Goal: Transaction & Acquisition: Download file/media

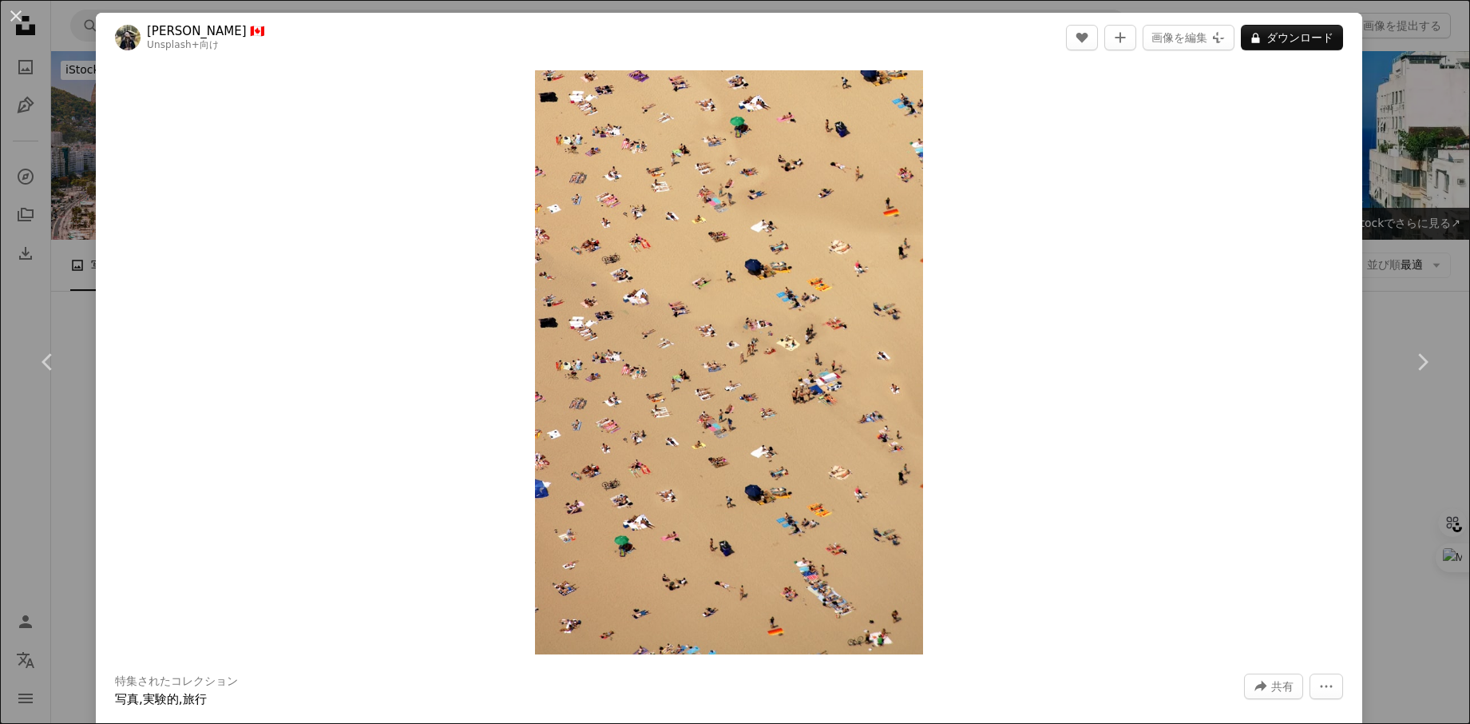
scroll to position [2172, 0]
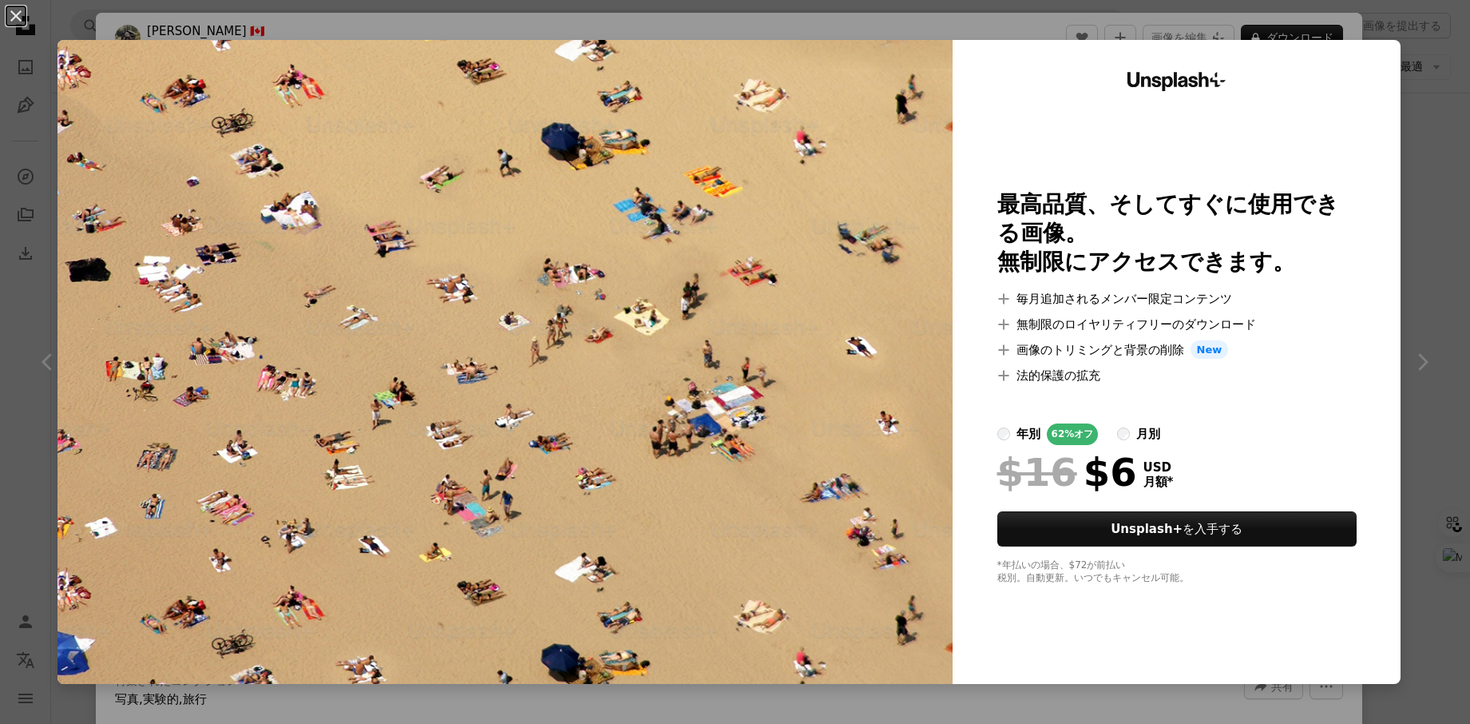
click at [1438, 356] on div "An X shape Unsplash+ 最高品質、そしてすぐに使用できる画像。 無制限にアクセスできます。 A plus sign 毎月追加されるメンバー限…" at bounding box center [735, 362] width 1470 height 724
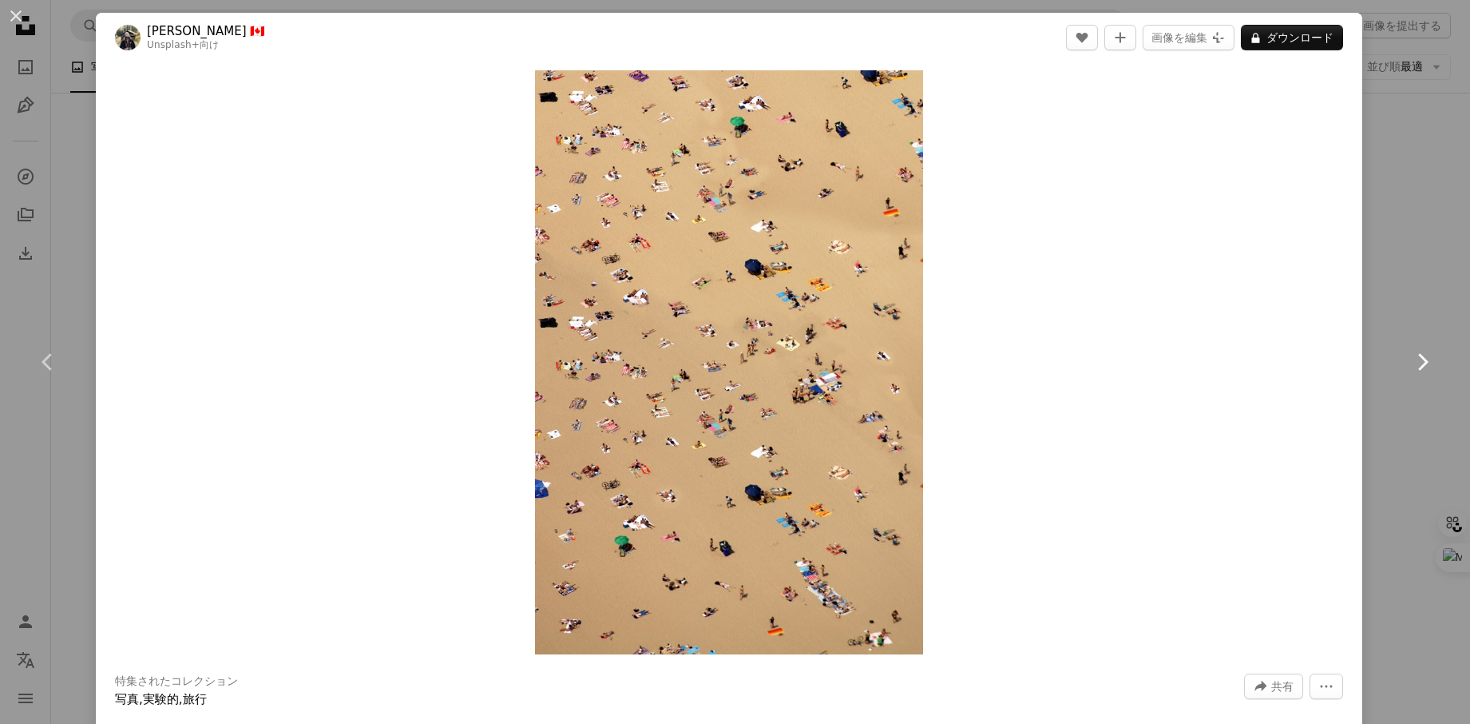
click at [1414, 340] on link "Chevron right" at bounding box center [1422, 361] width 96 height 153
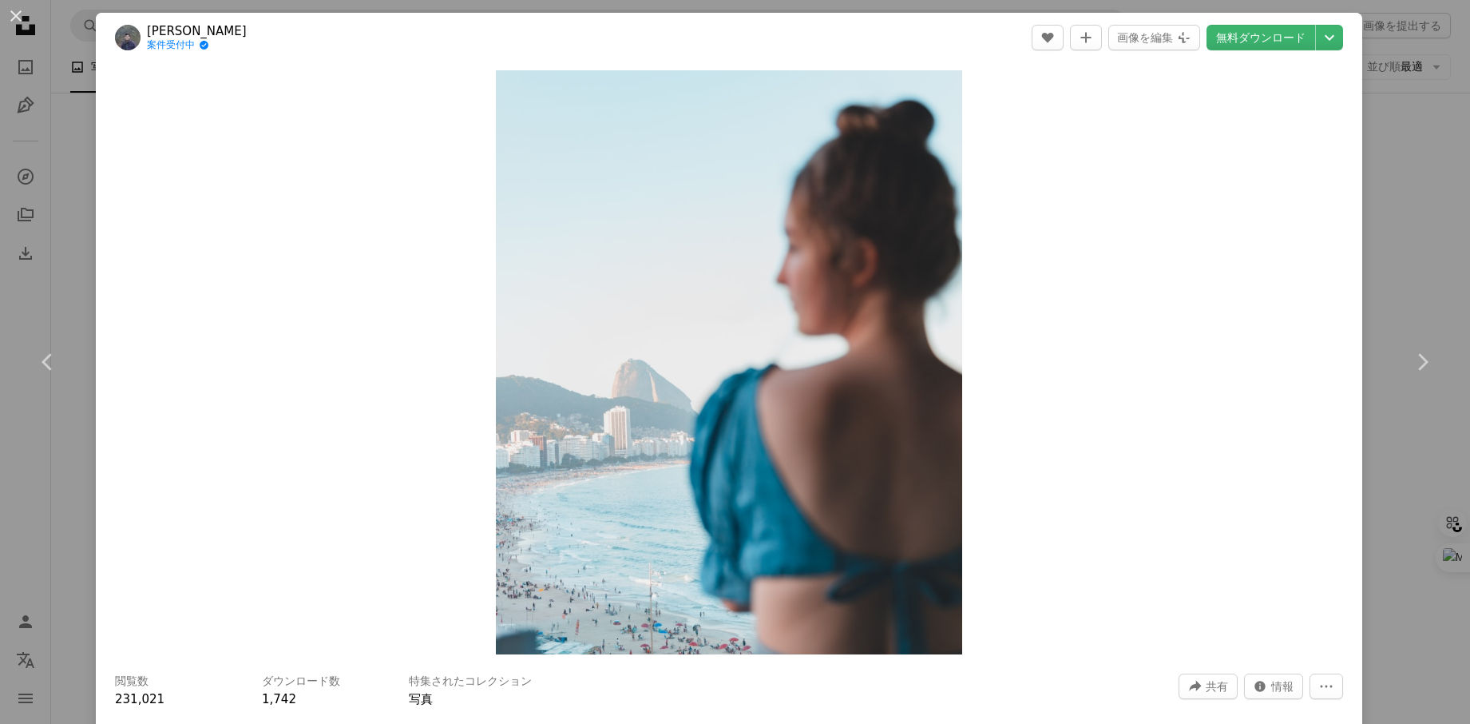
click at [83, 161] on div "An X shape Chevron left Chevron right [PERSON_NAME] 案件受付中 A checkmark inside of…" at bounding box center [735, 362] width 1470 height 724
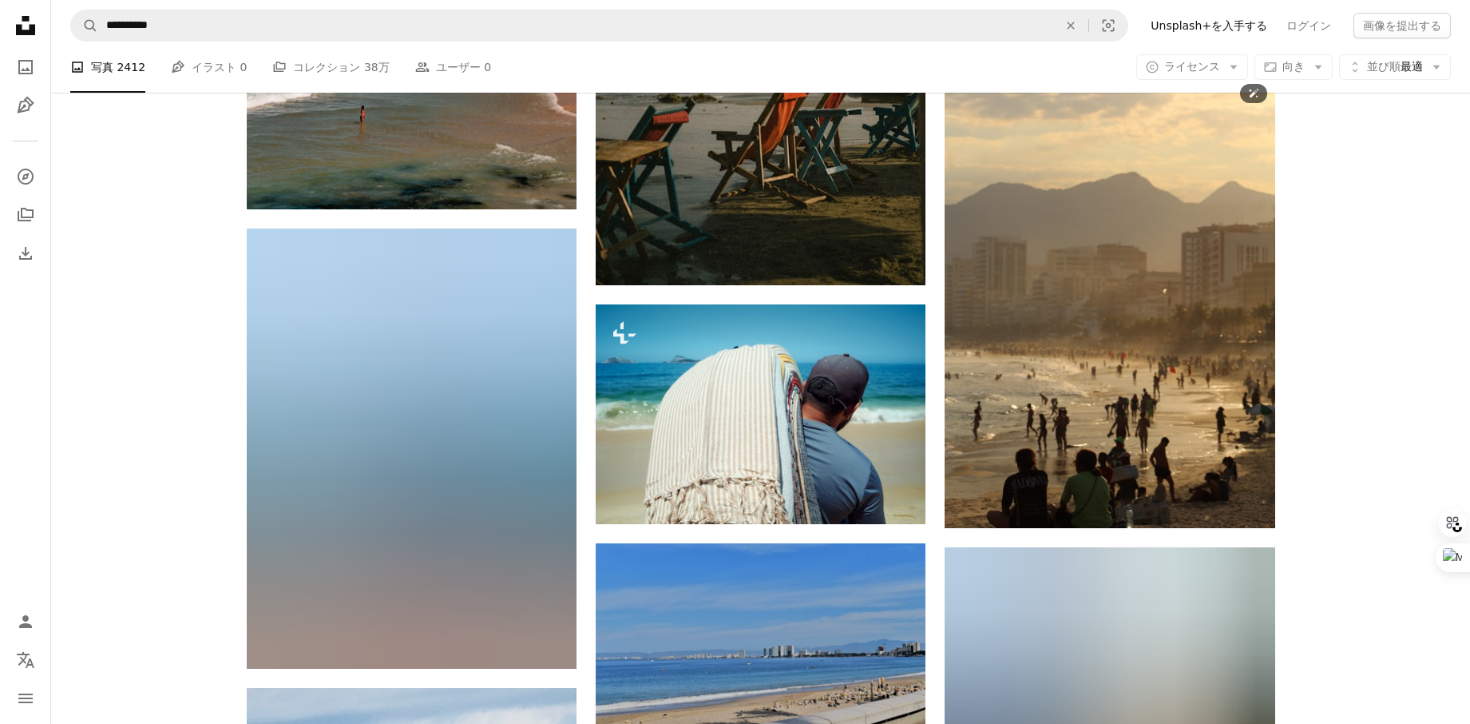
scroll to position [19680, 0]
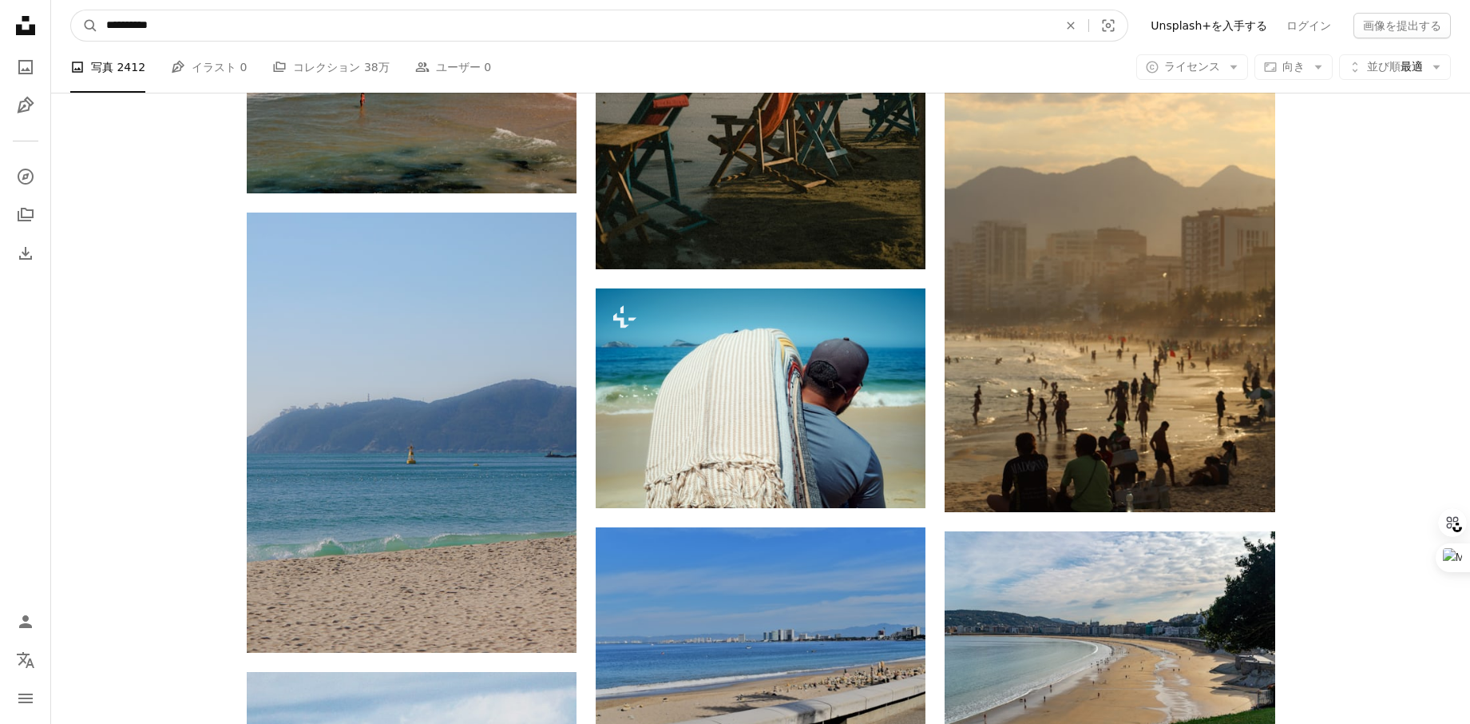
click at [228, 18] on input "**********" at bounding box center [575, 25] width 955 height 30
type input "********"
click at [71, 10] on button "A magnifying glass" at bounding box center [84, 25] width 27 height 30
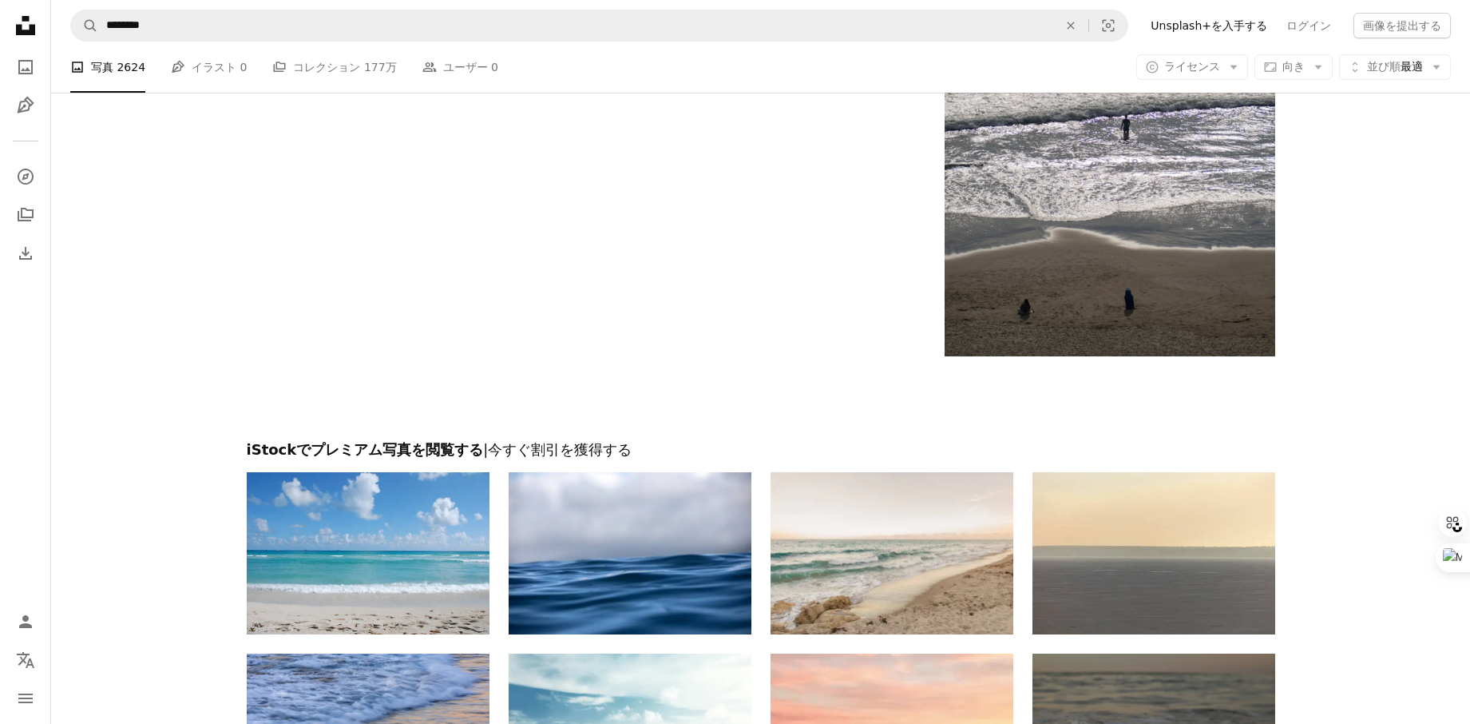
scroll to position [3298, 0]
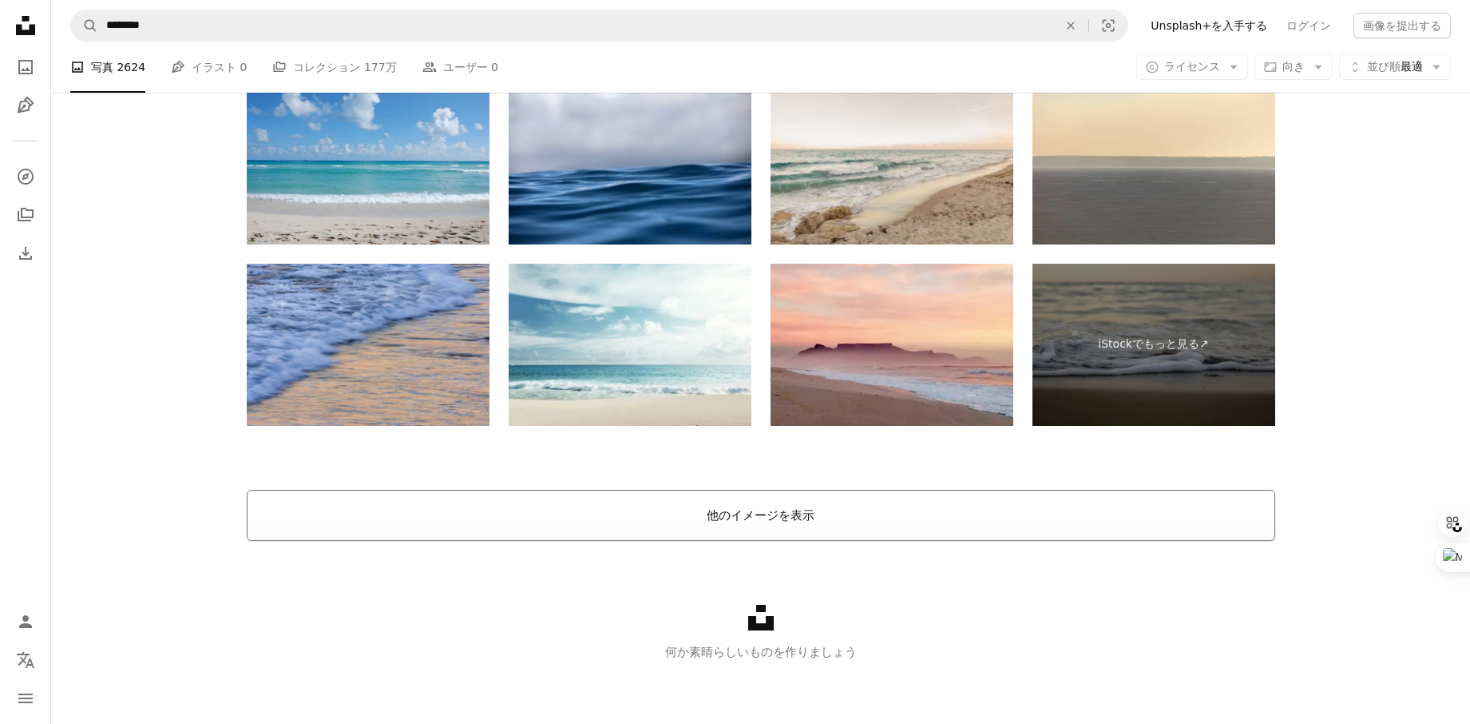
click at [727, 515] on button "他のイメージを表示" at bounding box center [761, 515] width 1029 height 51
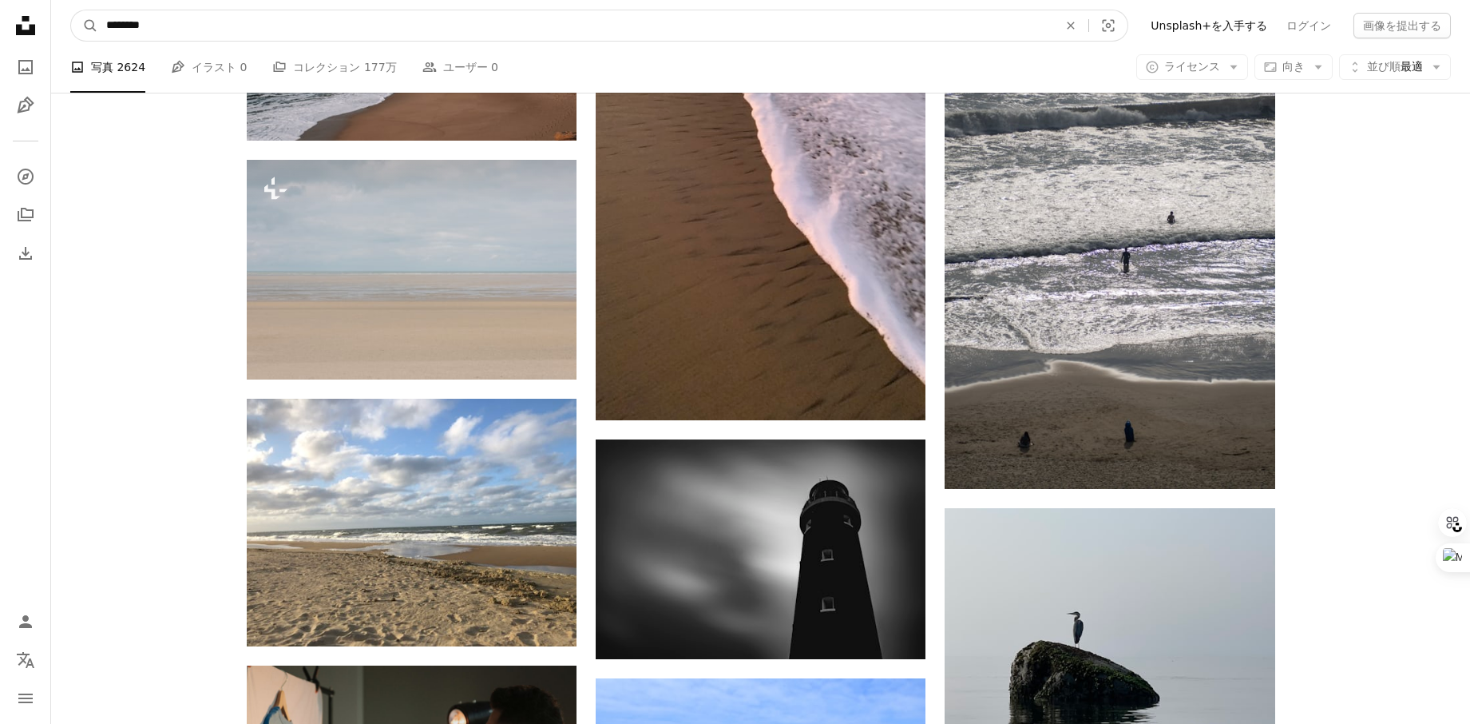
drag, startPoint x: 196, startPoint y: 27, endPoint x: 69, endPoint y: 23, distance: 127.8
click at [69, 23] on nav "A magnifying glass ******** An X shape Visual search Filters Unsplash+を入手する ログイ…" at bounding box center [760, 25] width 1419 height 51
type input "*******"
click button "A magnifying glass" at bounding box center [84, 25] width 27 height 30
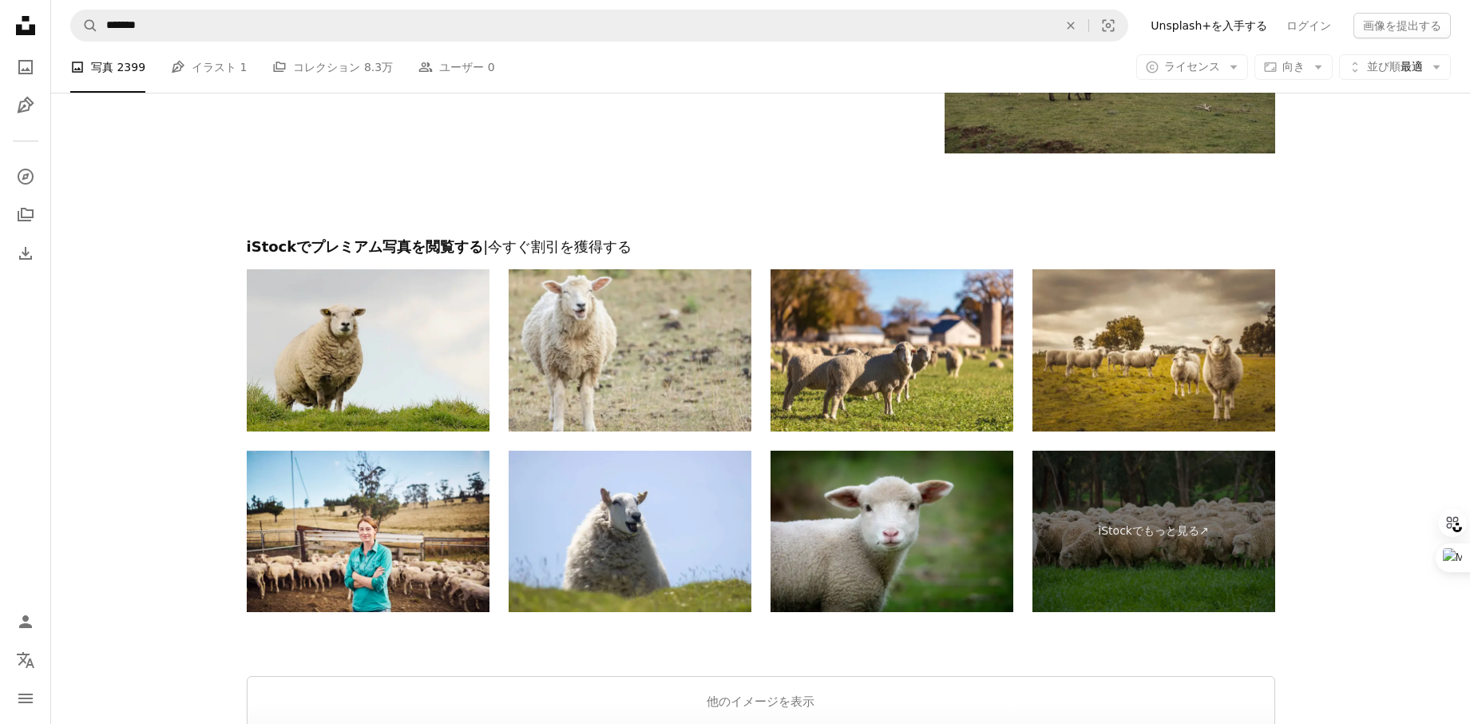
scroll to position [2788, 0]
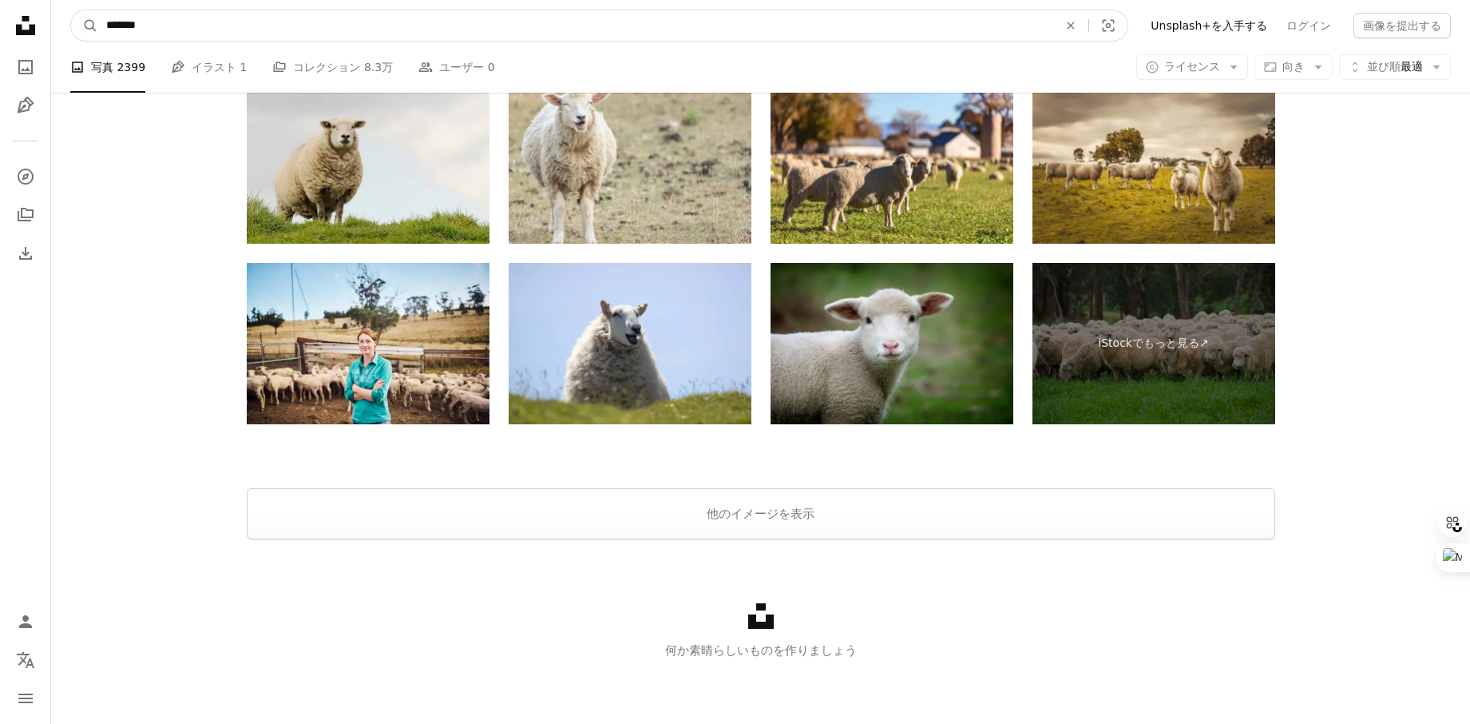
click at [344, 29] on input "*******" at bounding box center [575, 25] width 955 height 30
type input "******"
click button "A magnifying glass" at bounding box center [84, 25] width 27 height 30
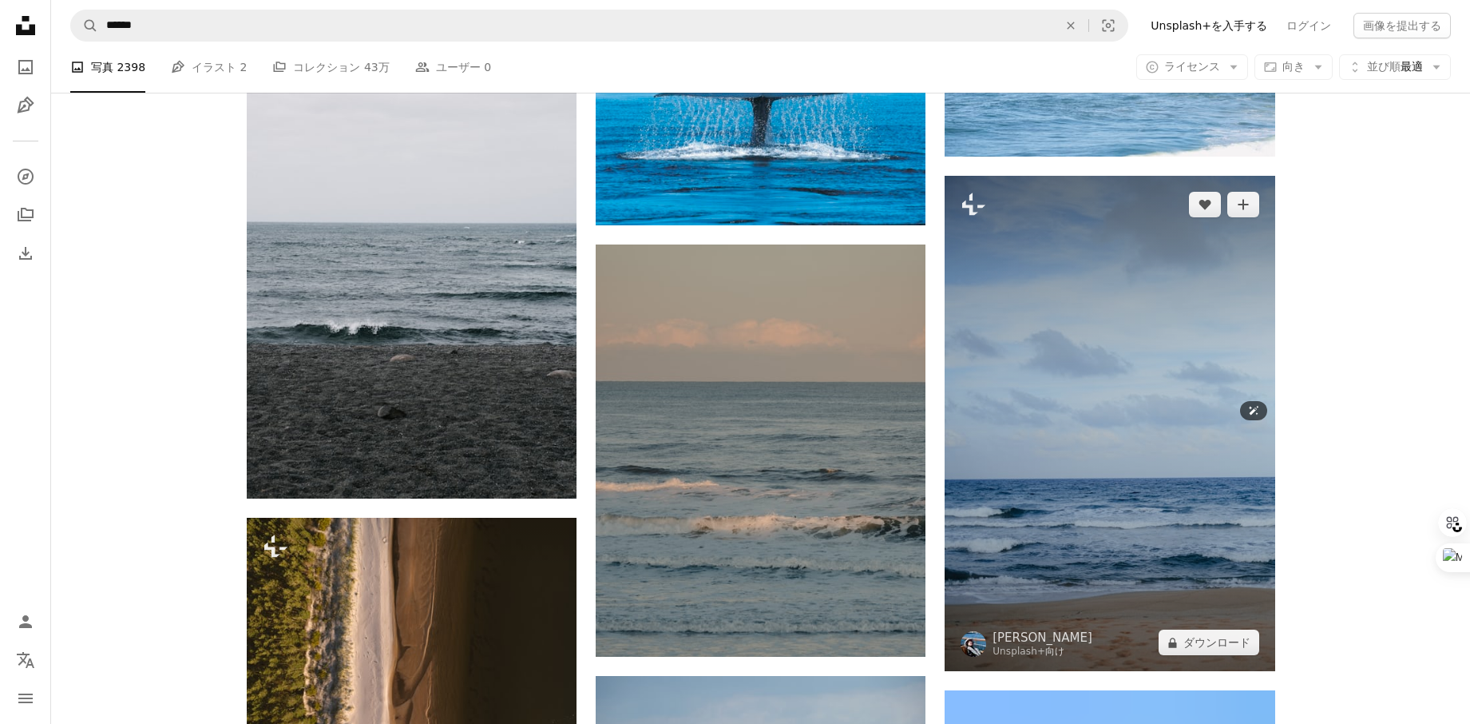
scroll to position [1167, 0]
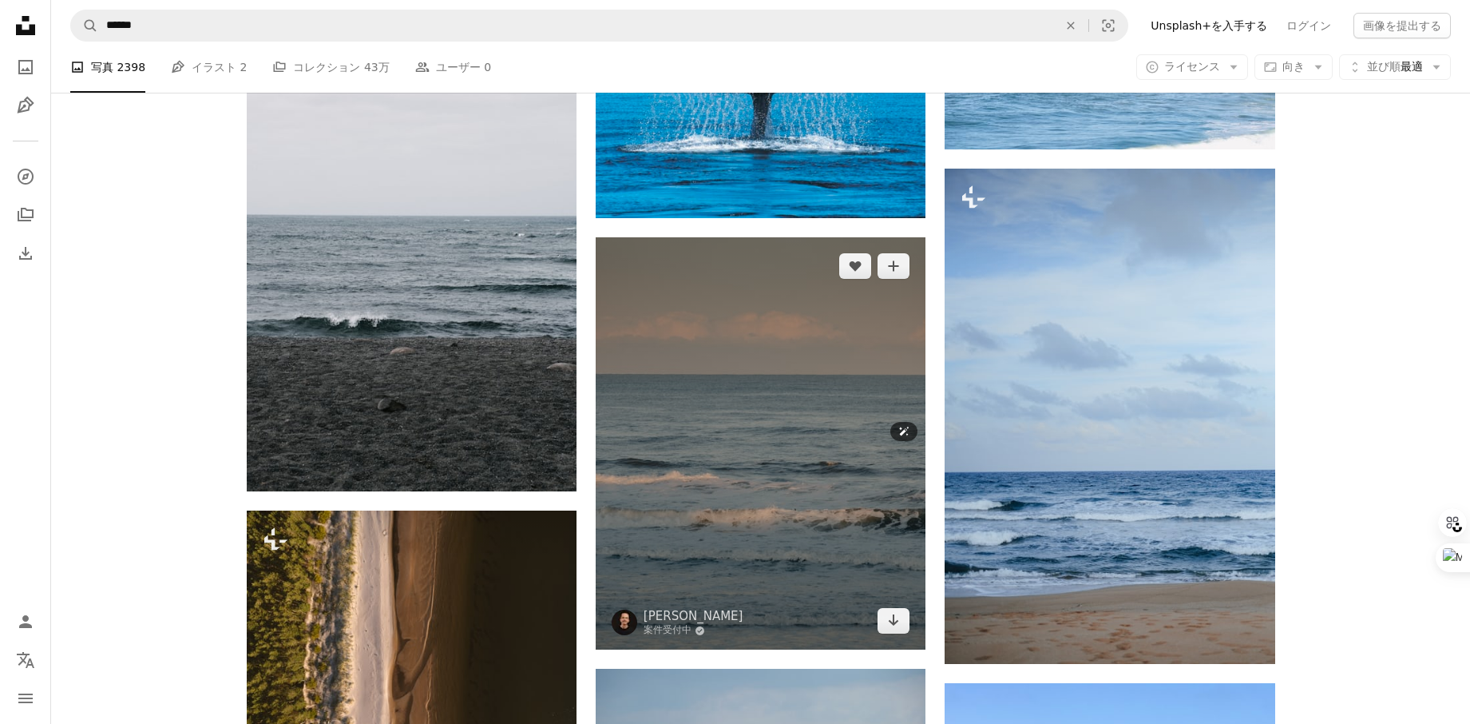
click at [819, 505] on img at bounding box center [761, 443] width 330 height 413
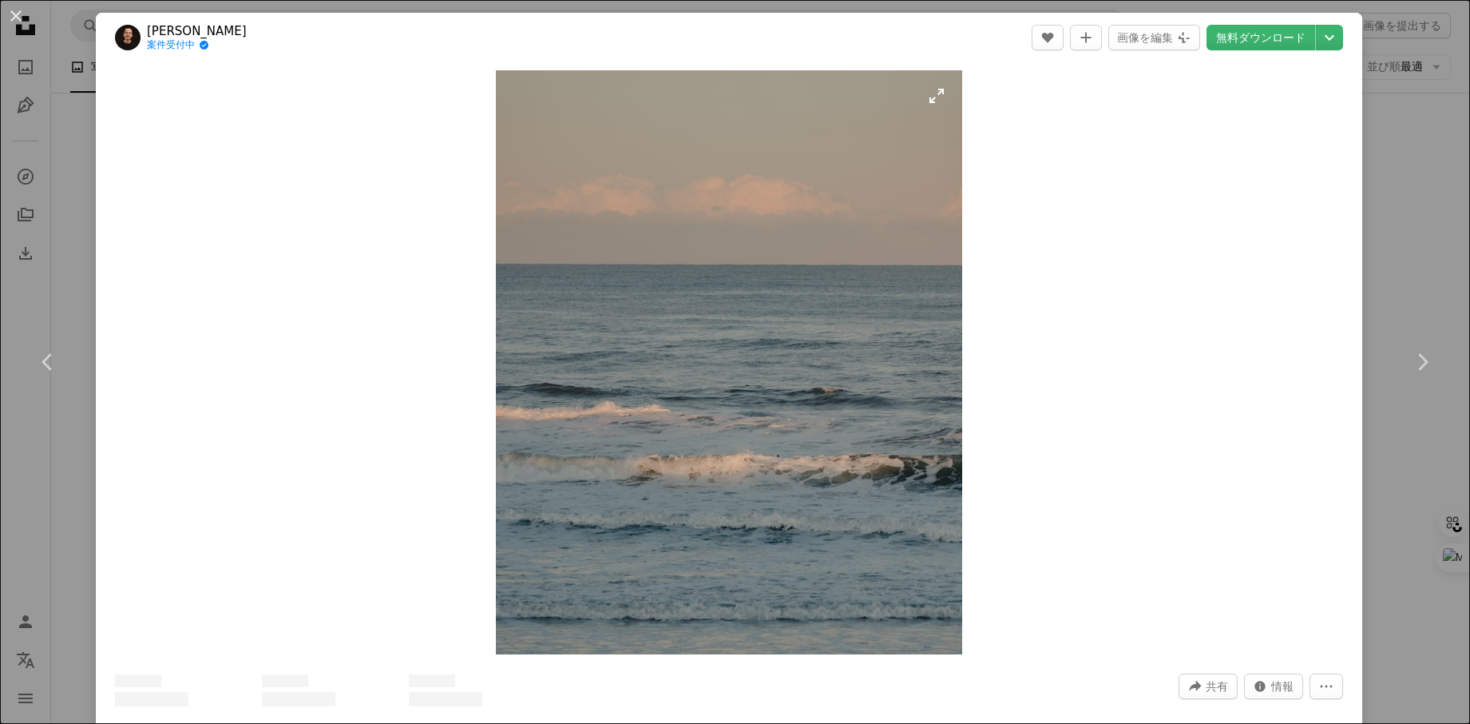
scroll to position [1168, 0]
click at [1286, 39] on link "無料ダウンロード" at bounding box center [1261, 38] width 109 height 26
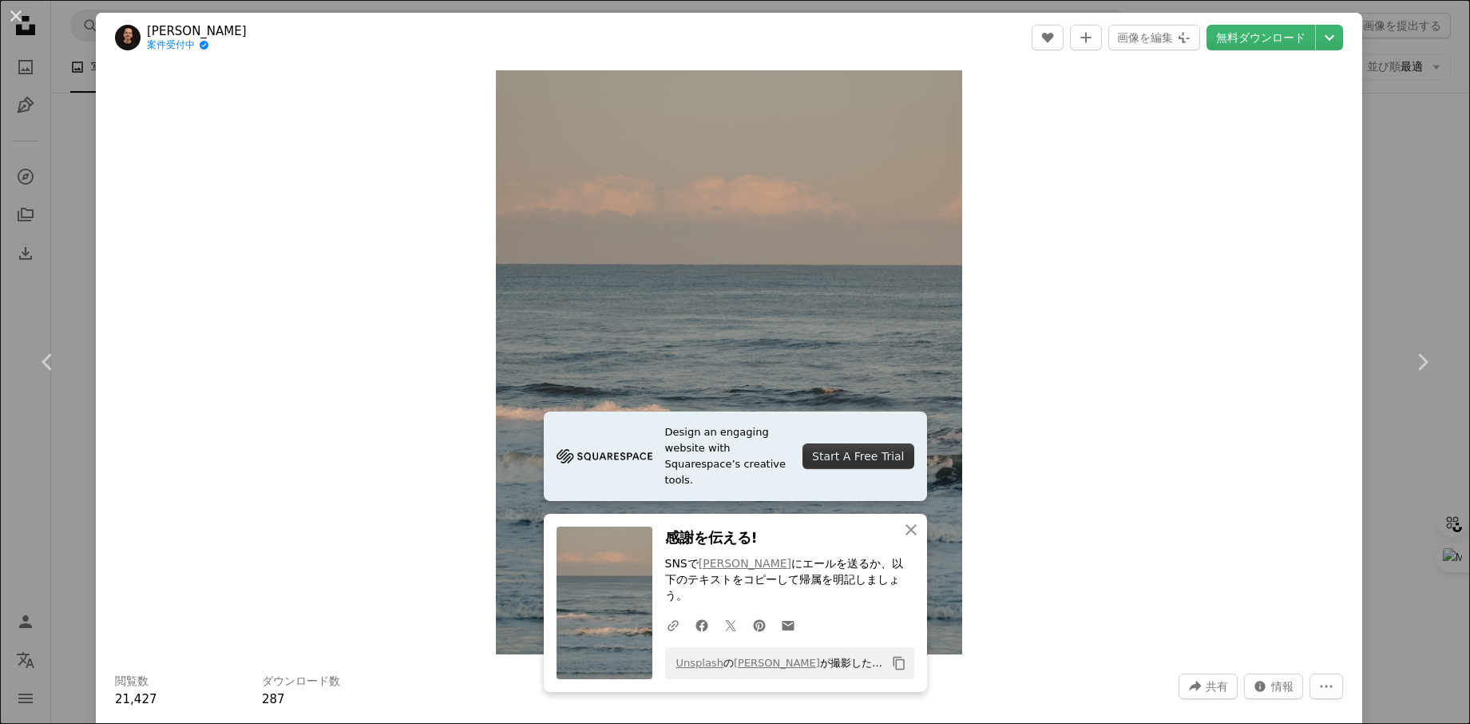
click at [1397, 186] on div "An X shape Chevron left Chevron right Design an engaging website with Squarespa…" at bounding box center [735, 362] width 1470 height 724
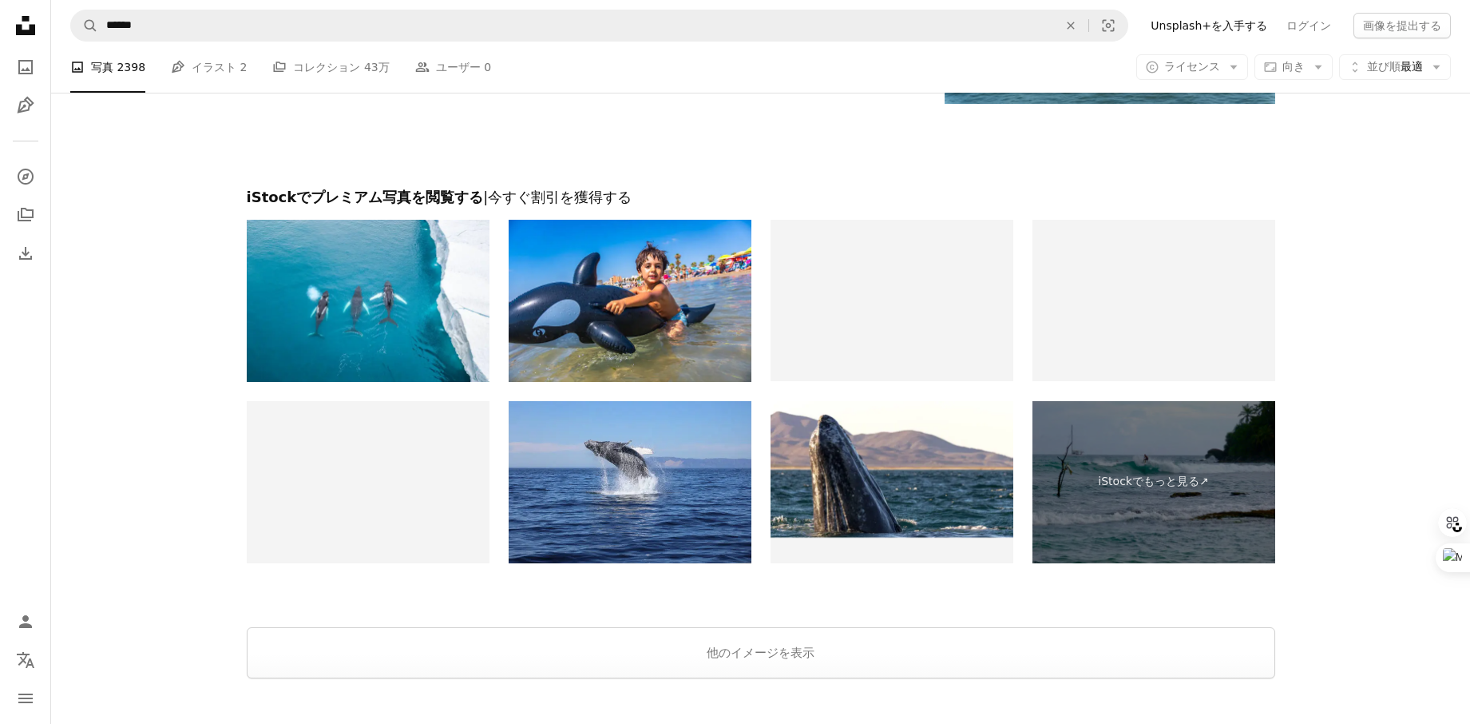
scroll to position [3055, 0]
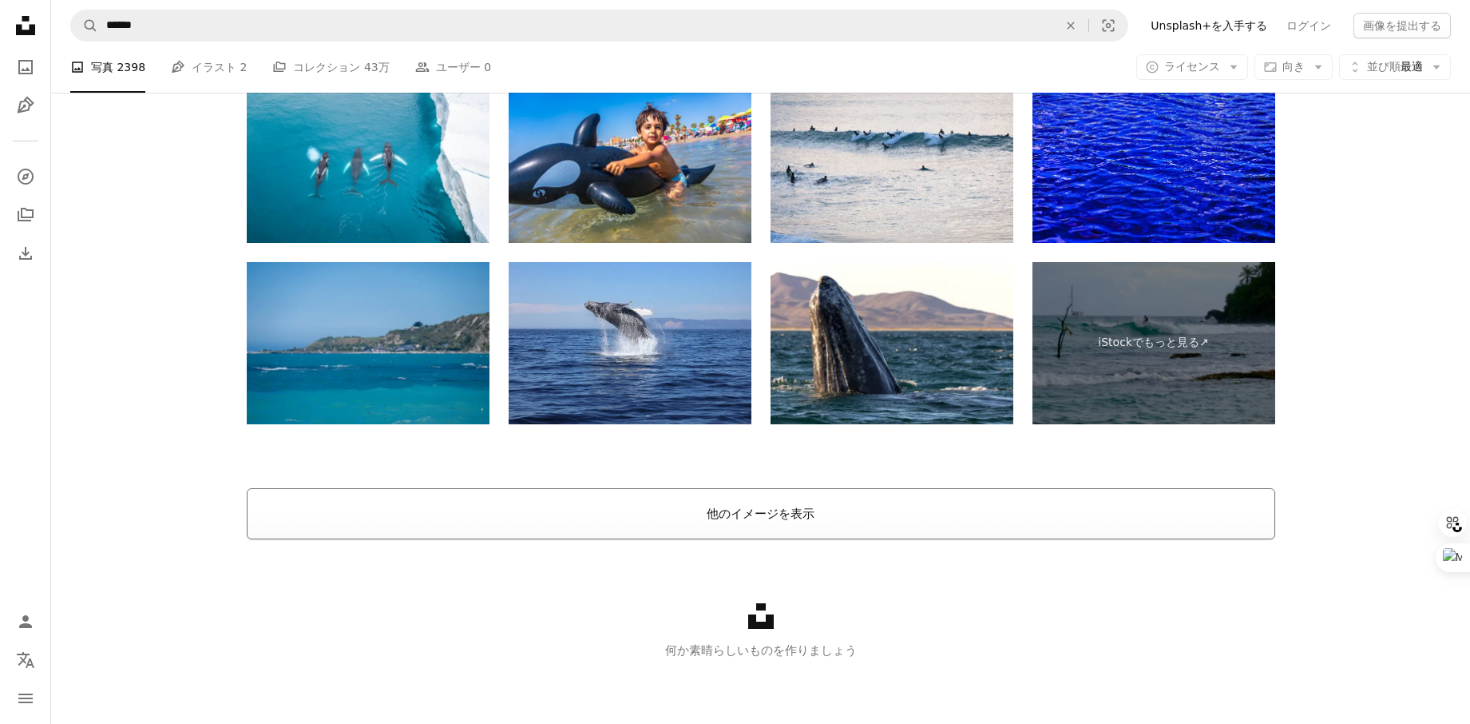
click at [836, 522] on button "他のイメージを表示" at bounding box center [761, 513] width 1029 height 51
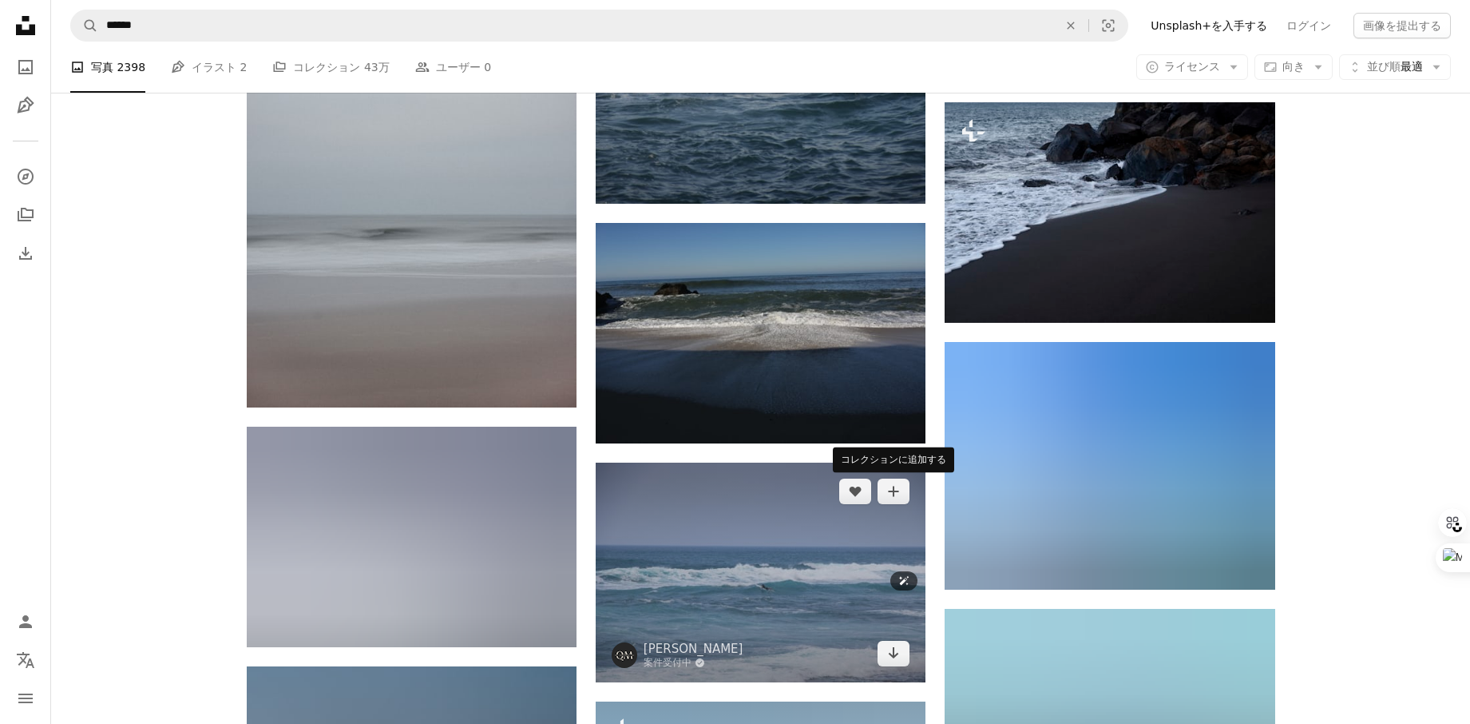
scroll to position [7219, 0]
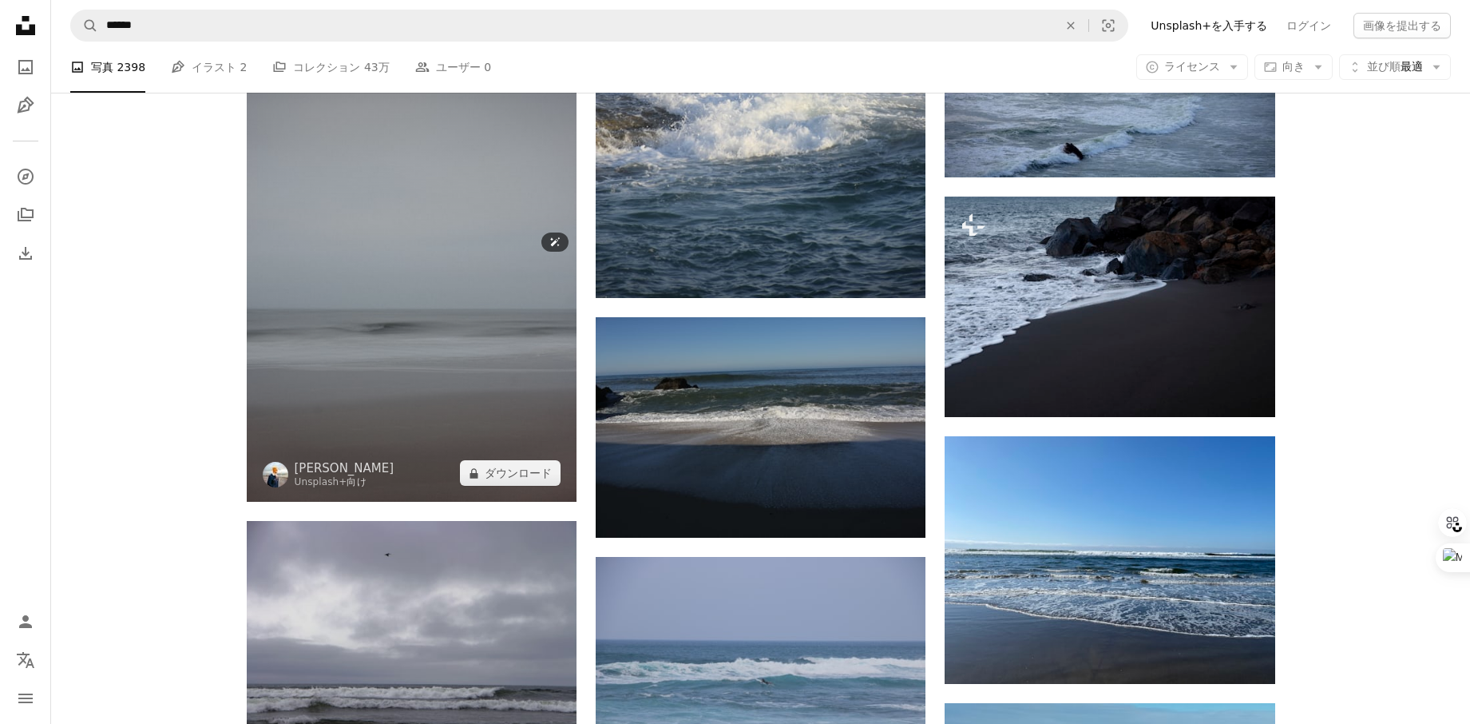
click at [443, 402] on img at bounding box center [412, 255] width 330 height 494
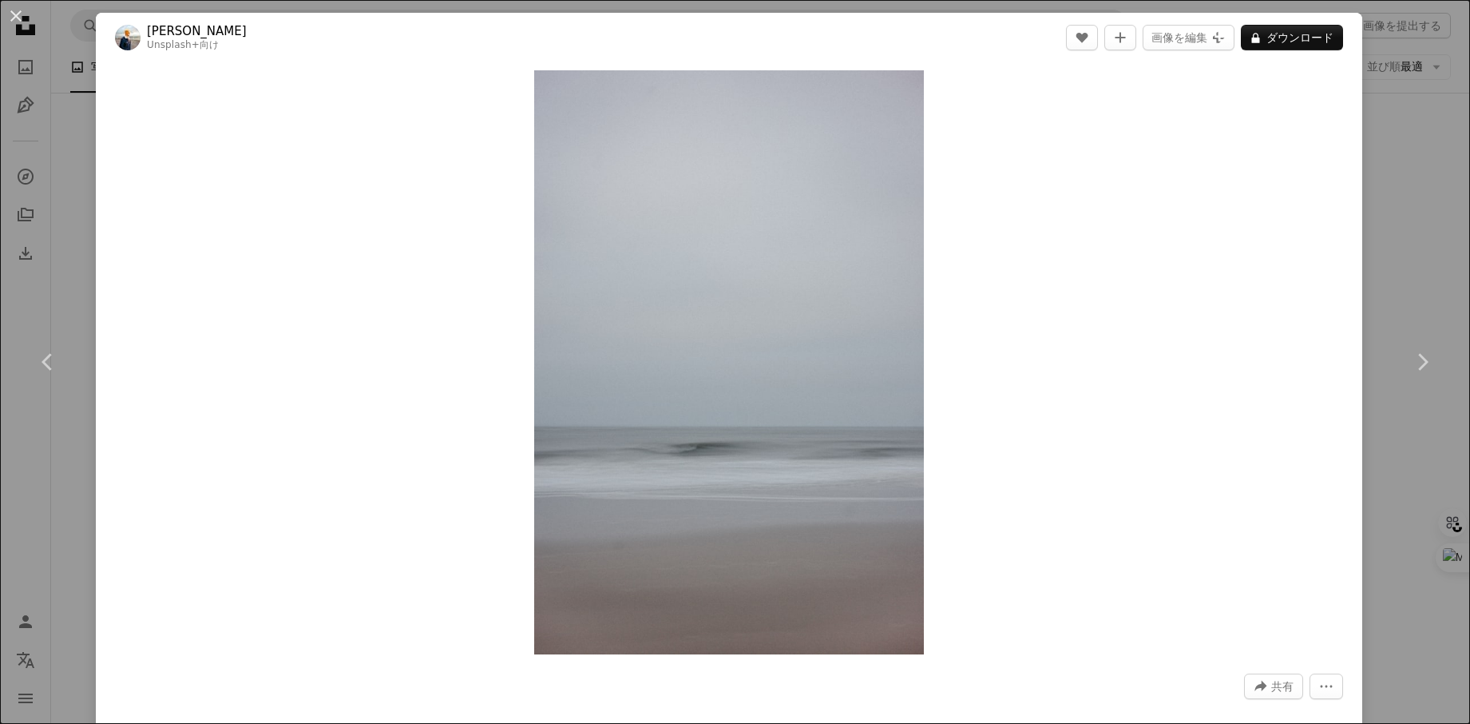
click at [284, 34] on header "[PERSON_NAME] Unsplash+ 向け A heart A plus sign 画像を編集 Plus sign for Unsplash+ A …" at bounding box center [729, 38] width 1267 height 50
click at [1295, 36] on button "A lock ダウンロード" at bounding box center [1292, 38] width 102 height 26
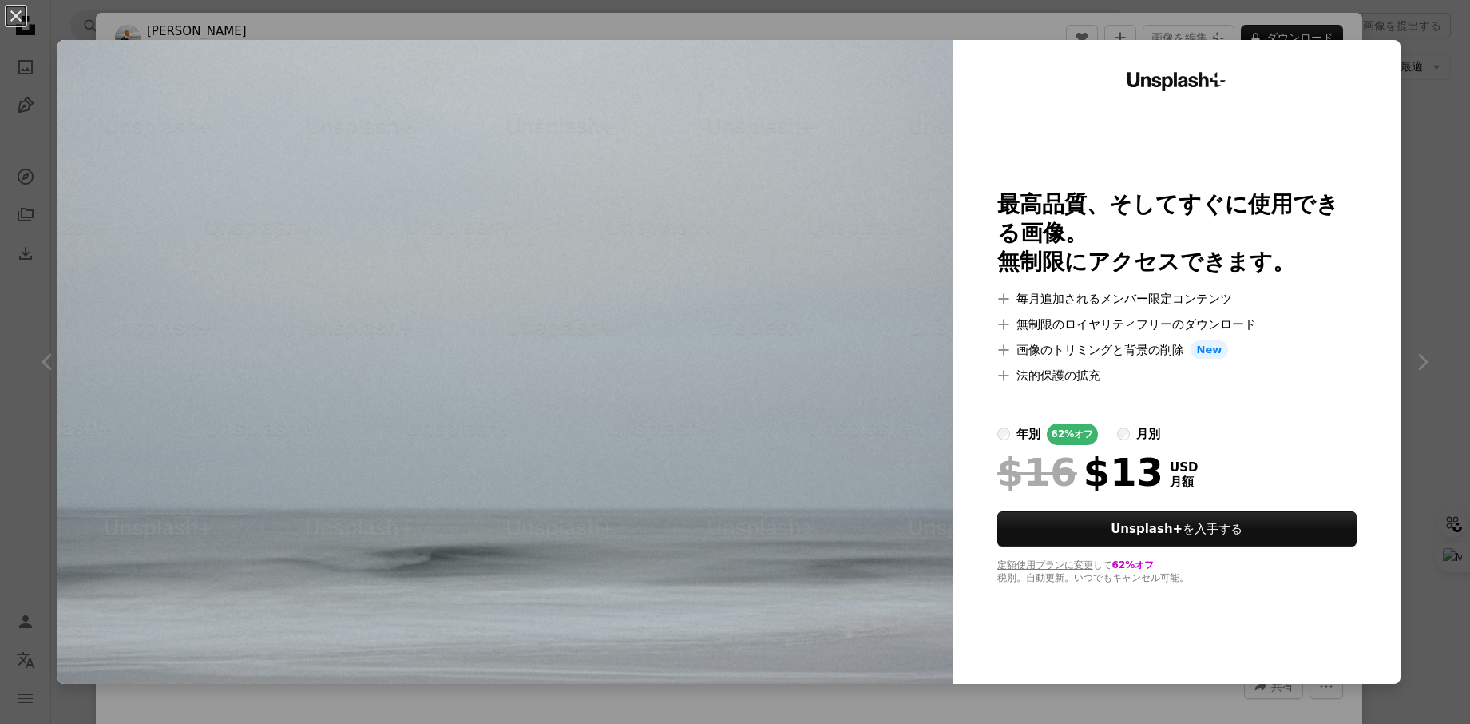
click at [1452, 324] on div "An X shape Unsplash+ 最高品質、そしてすぐに使用できる画像。 無制限にアクセスできます。 A plus sign 毎月追加されるメンバー限…" at bounding box center [735, 362] width 1470 height 724
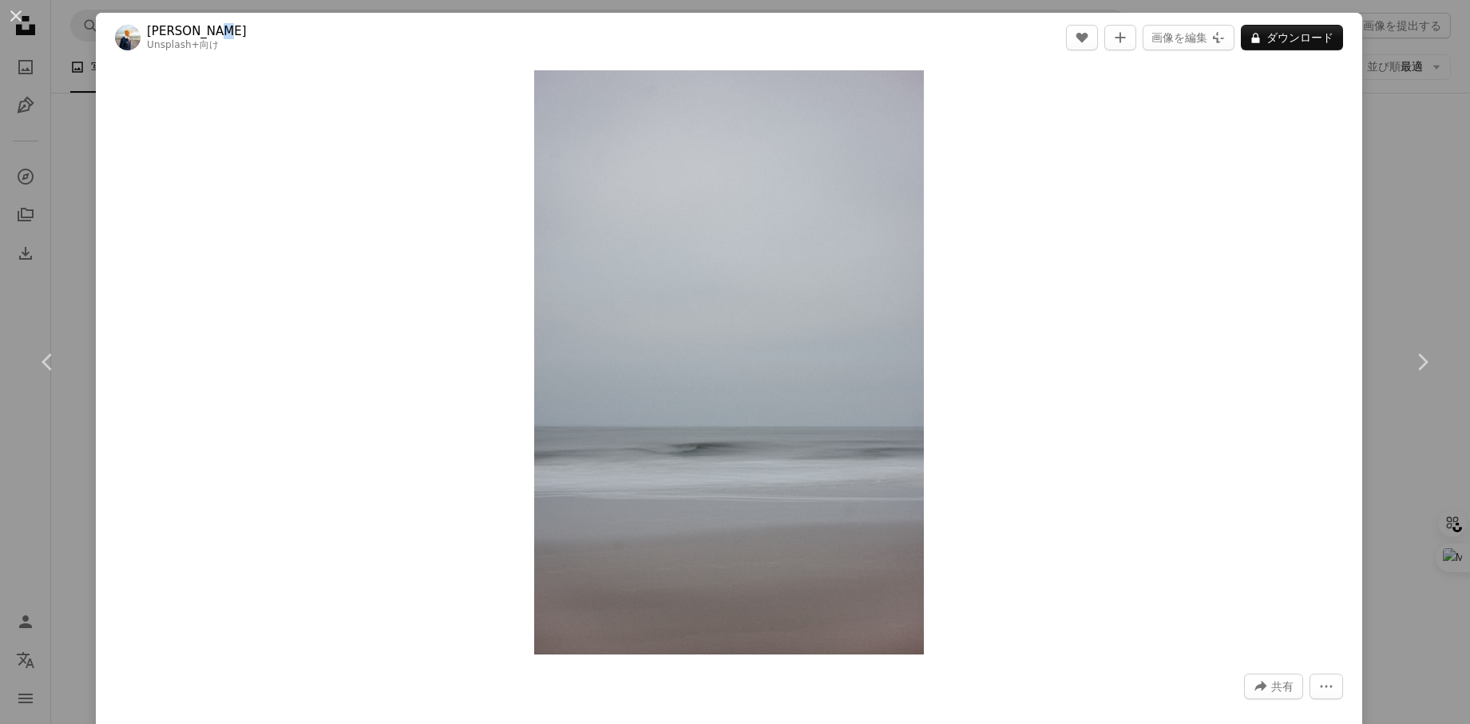
click at [216, 30] on header "[PERSON_NAME] Unsplash+ 向け A heart A plus sign 画像を編集 Plus sign for Unsplash+ A …" at bounding box center [729, 38] width 1267 height 50
click at [243, 32] on header "[PERSON_NAME] Unsplash+ 向け A heart A plus sign 画像を編集 Plus sign for Unsplash+ A …" at bounding box center [729, 38] width 1267 height 50
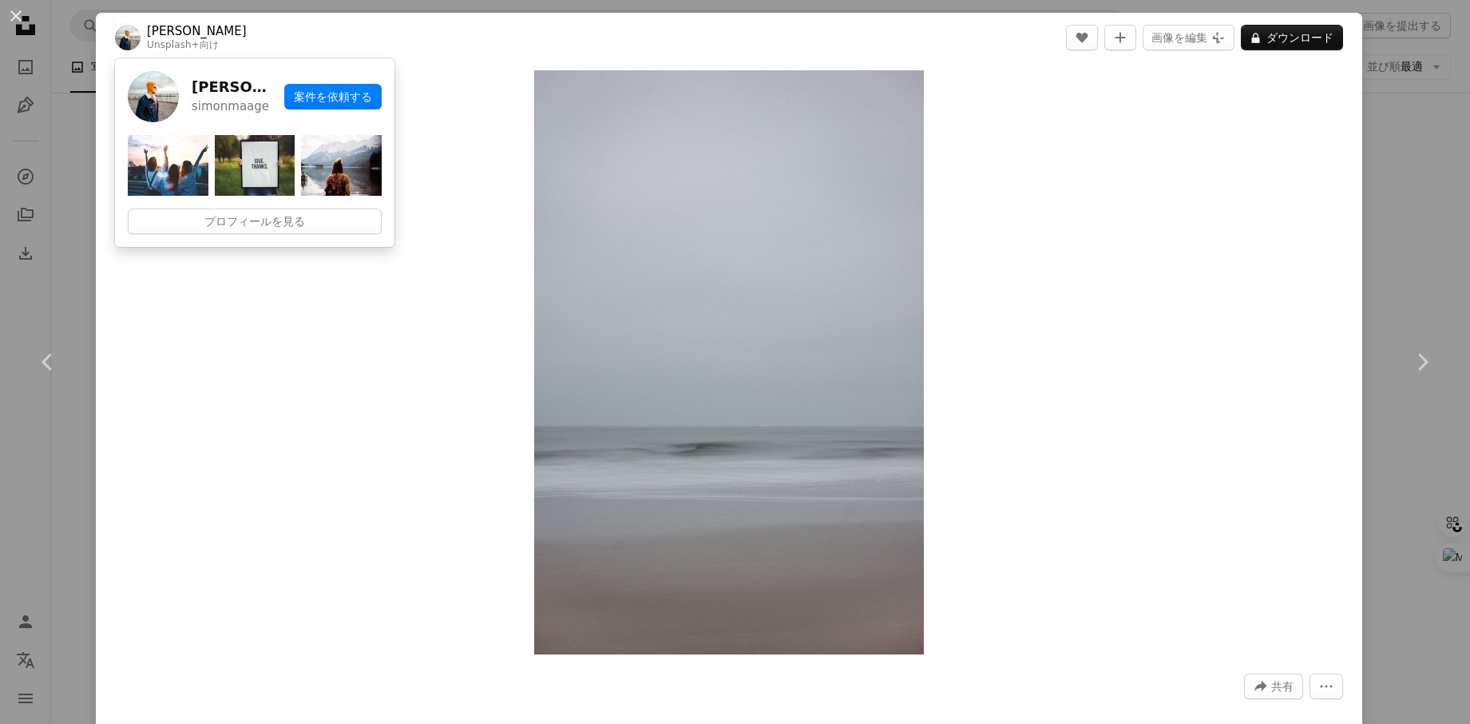
click at [169, 34] on link "[PERSON_NAME]" at bounding box center [197, 31] width 100 height 16
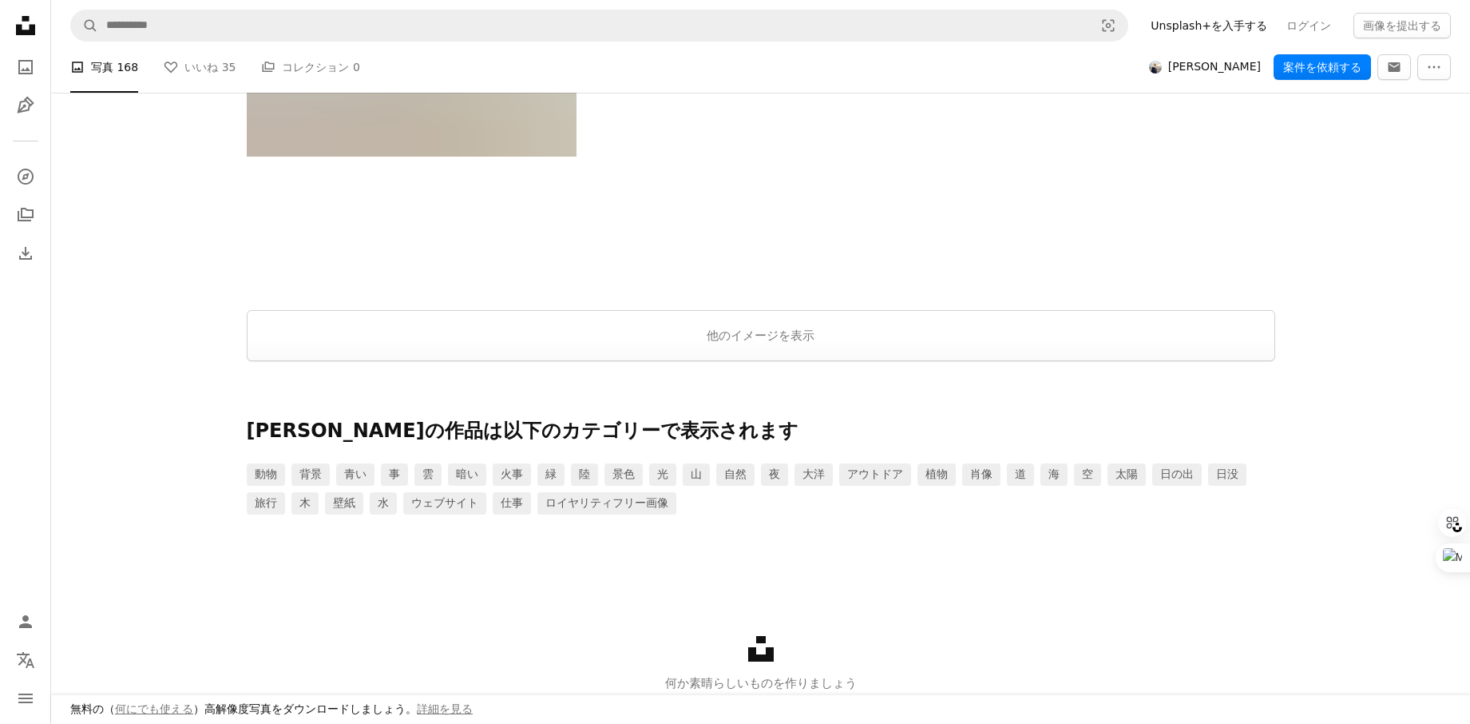
scroll to position [2965, 0]
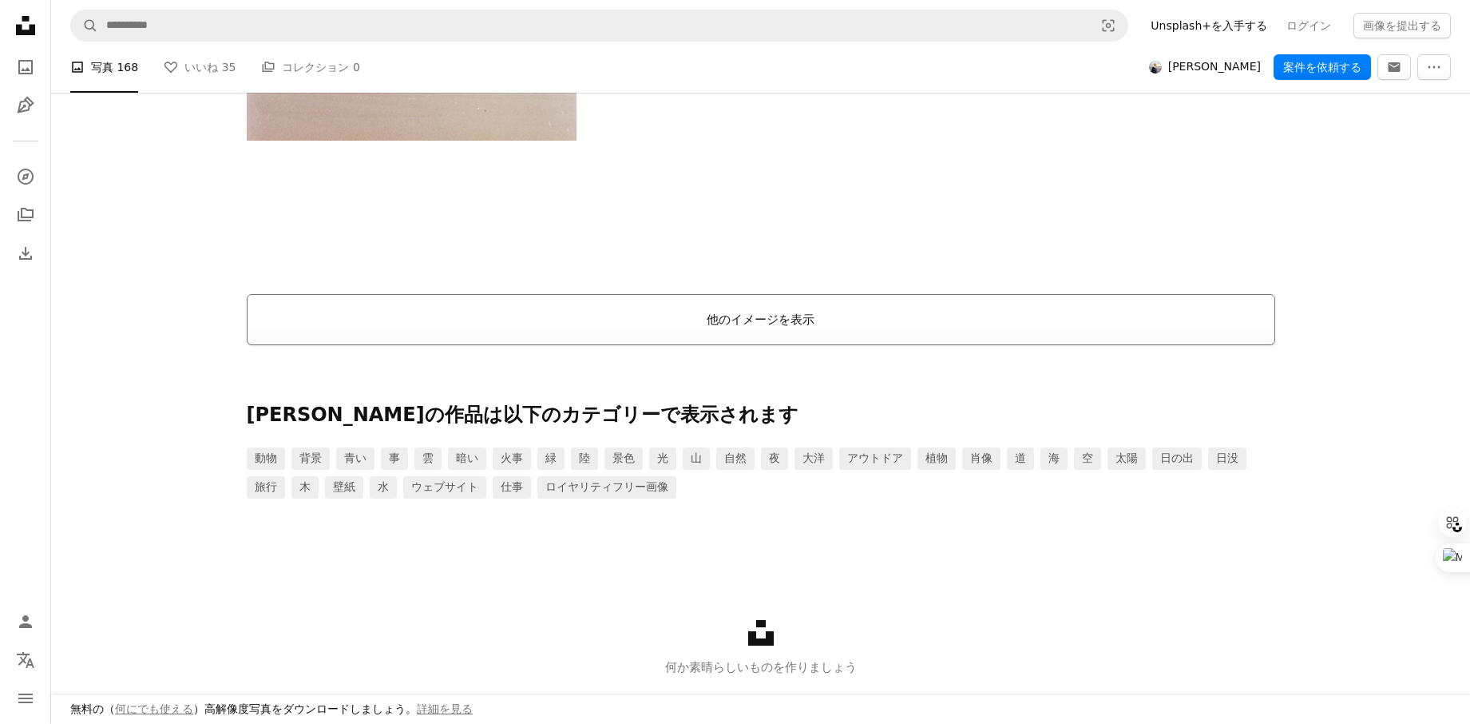
click at [803, 305] on button "他のイメージを表示" at bounding box center [761, 319] width 1029 height 51
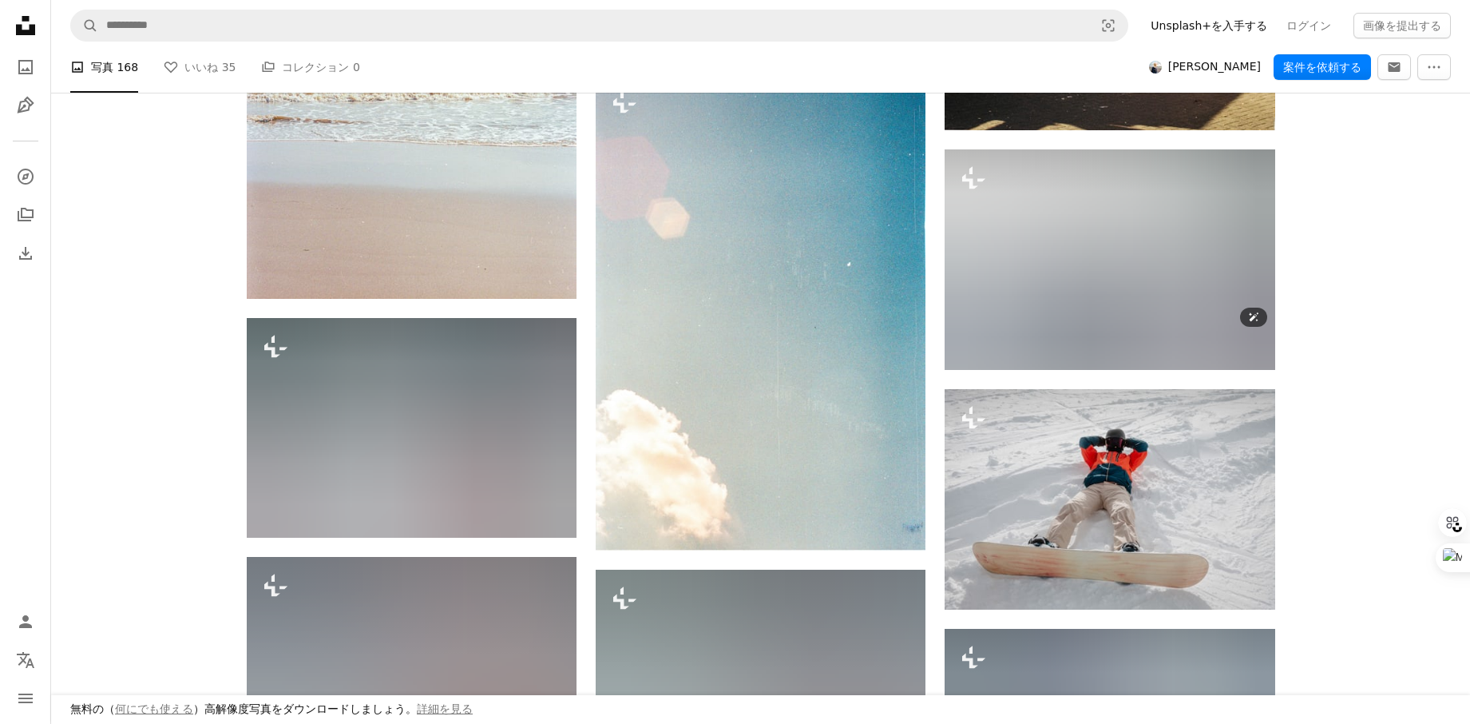
scroll to position [2673, 0]
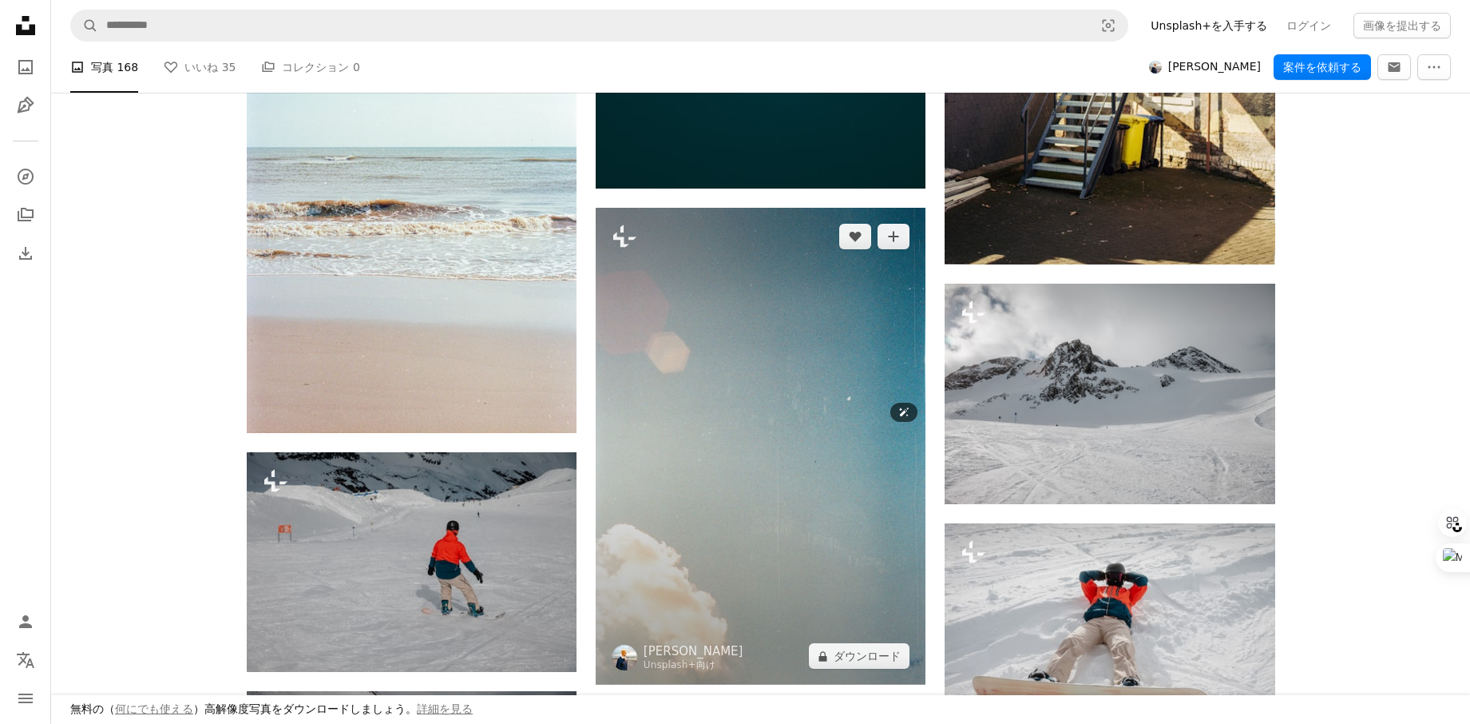
click at [886, 247] on img at bounding box center [761, 447] width 330 height 478
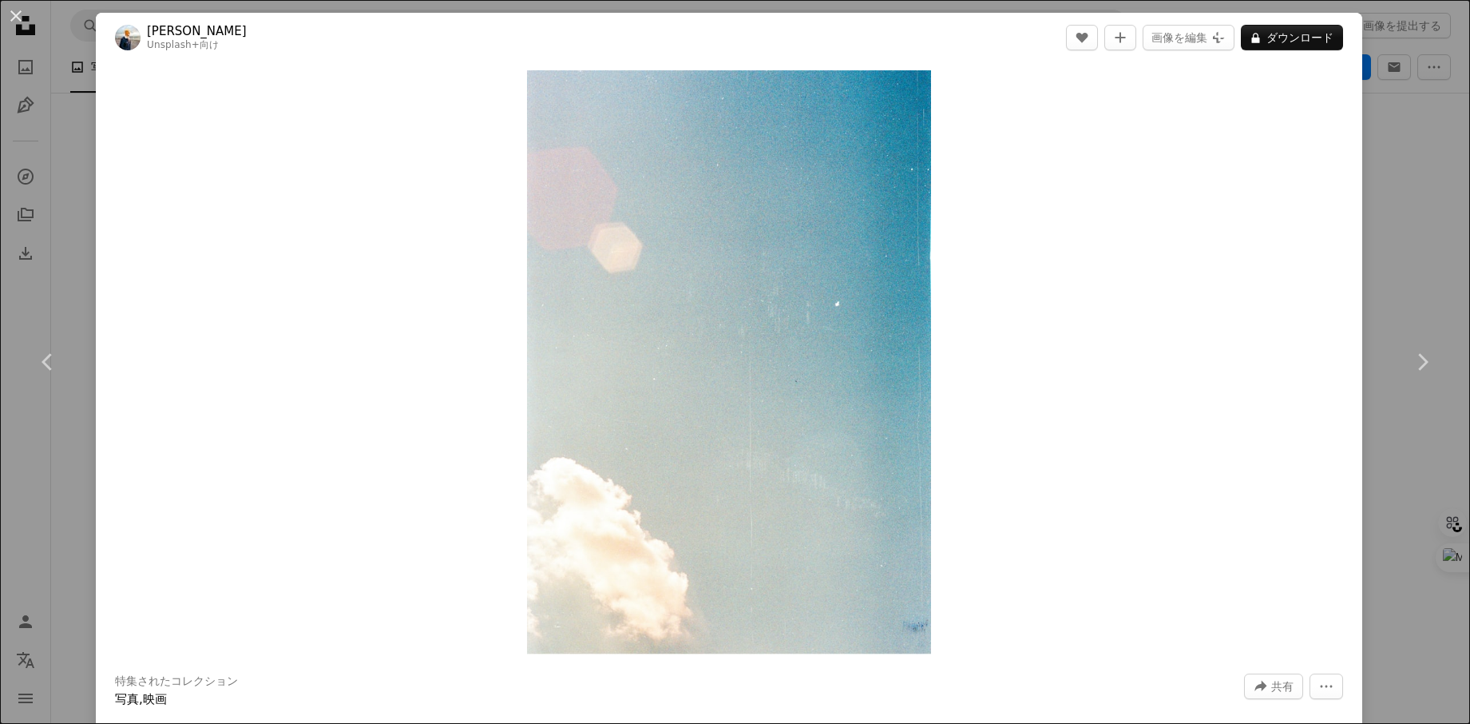
scroll to position [6, 0]
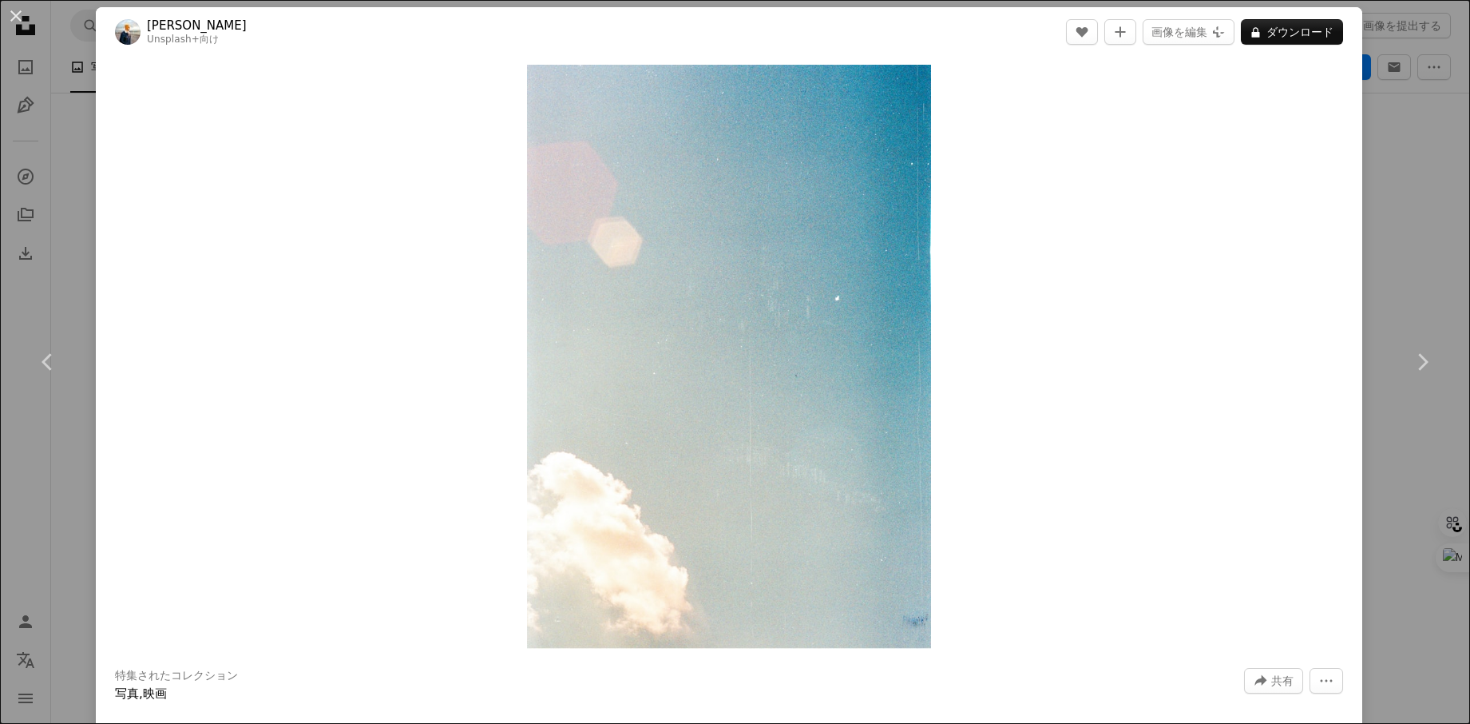
click at [1409, 135] on div "An X shape Chevron left Chevron right [PERSON_NAME] Unsplash+ 向け A heart A plus…" at bounding box center [735, 362] width 1470 height 724
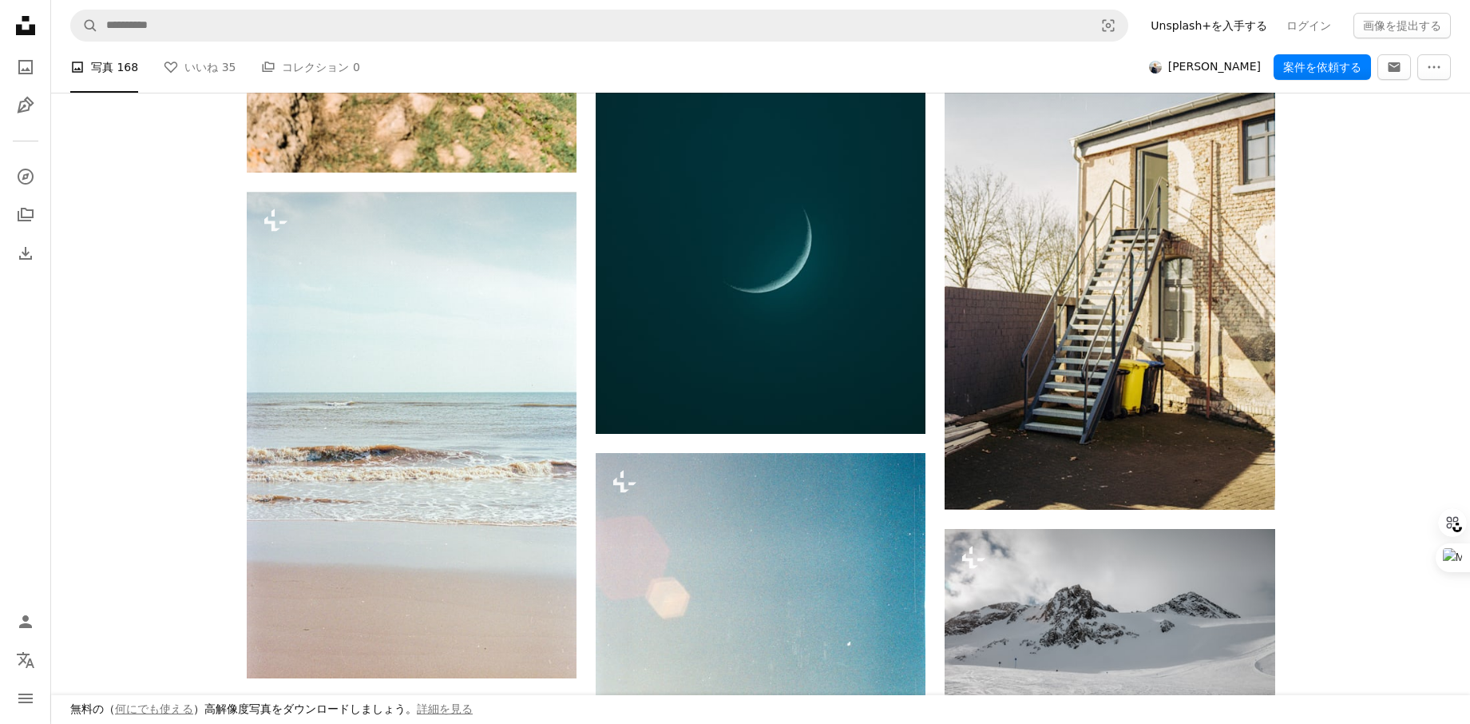
scroll to position [2163, 0]
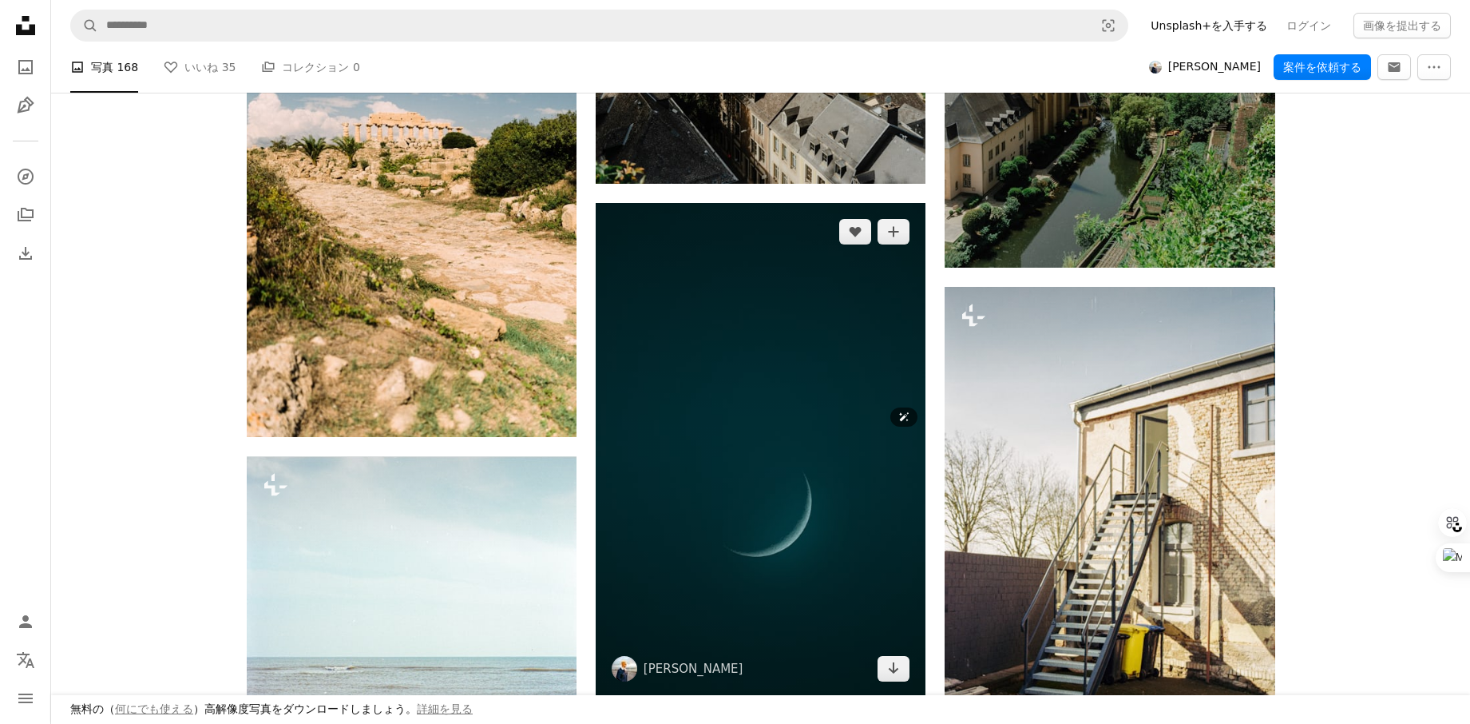
click at [846, 322] on img at bounding box center [761, 450] width 330 height 494
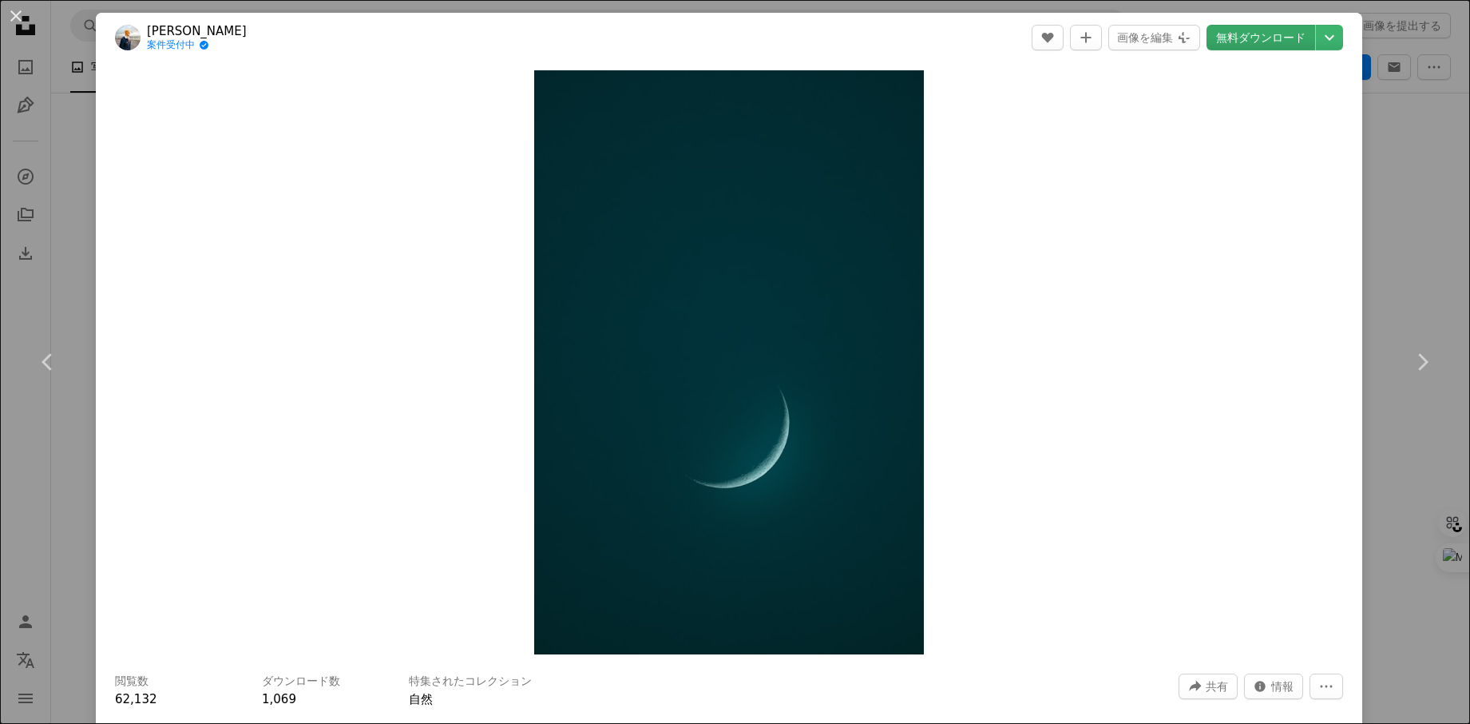
click at [1300, 32] on link "無料ダウンロード" at bounding box center [1261, 38] width 109 height 26
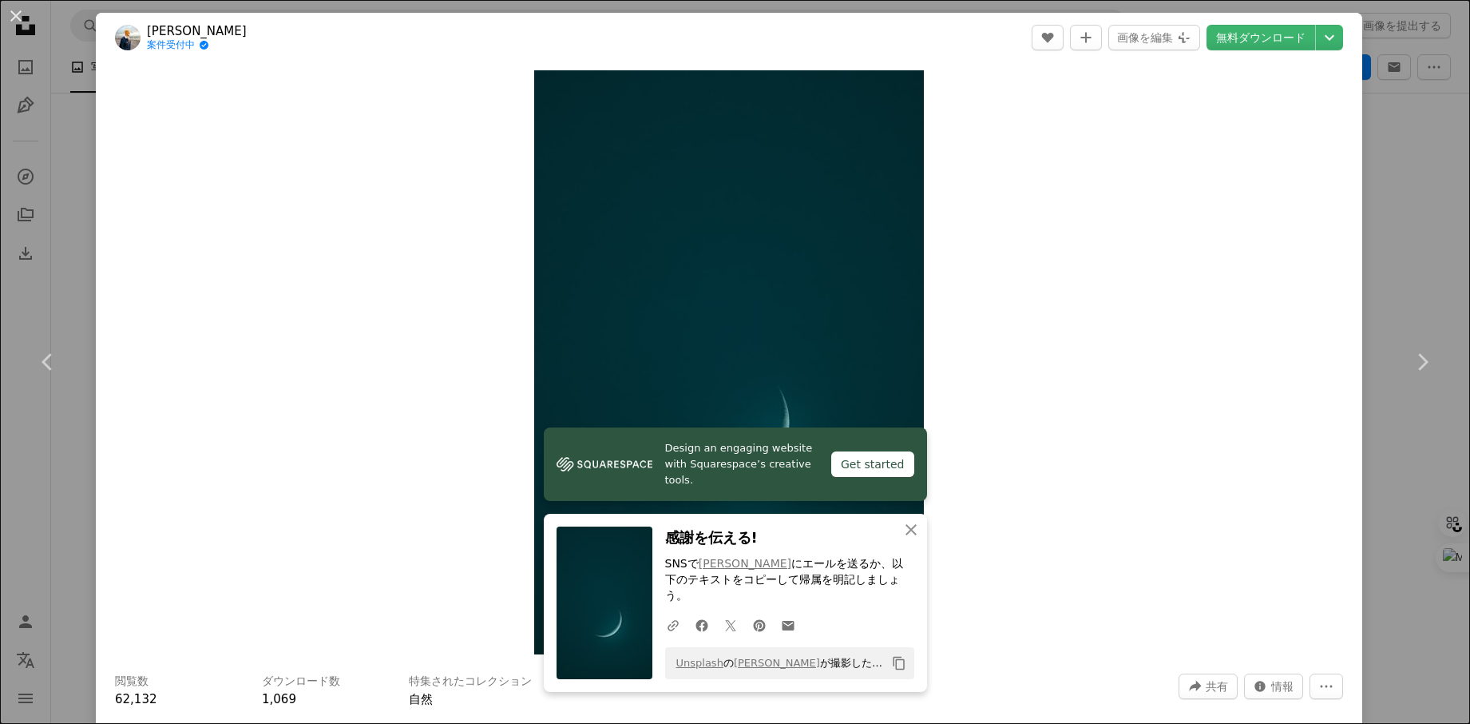
click at [1410, 149] on div "An X shape Chevron left Chevron right Design an engaging website with Squarespa…" at bounding box center [735, 362] width 1470 height 724
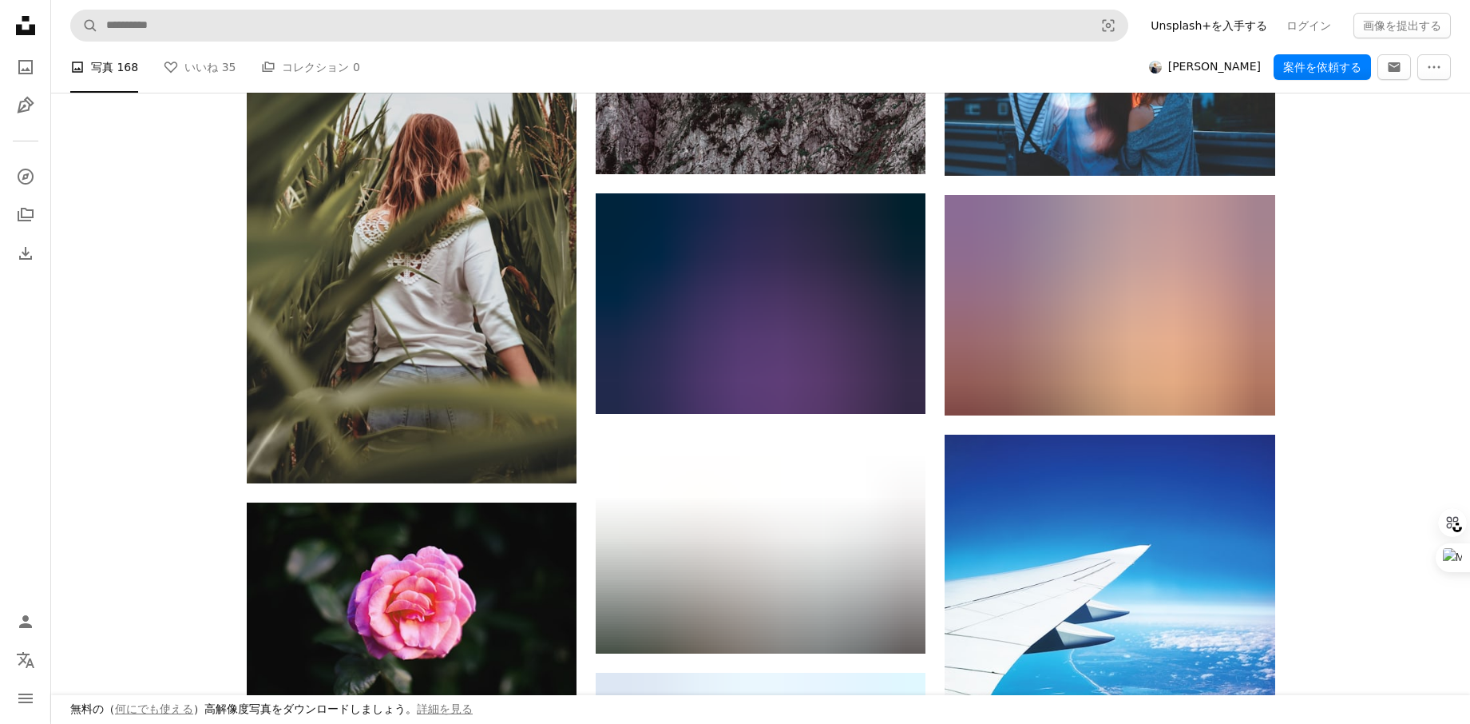
scroll to position [18698, 0]
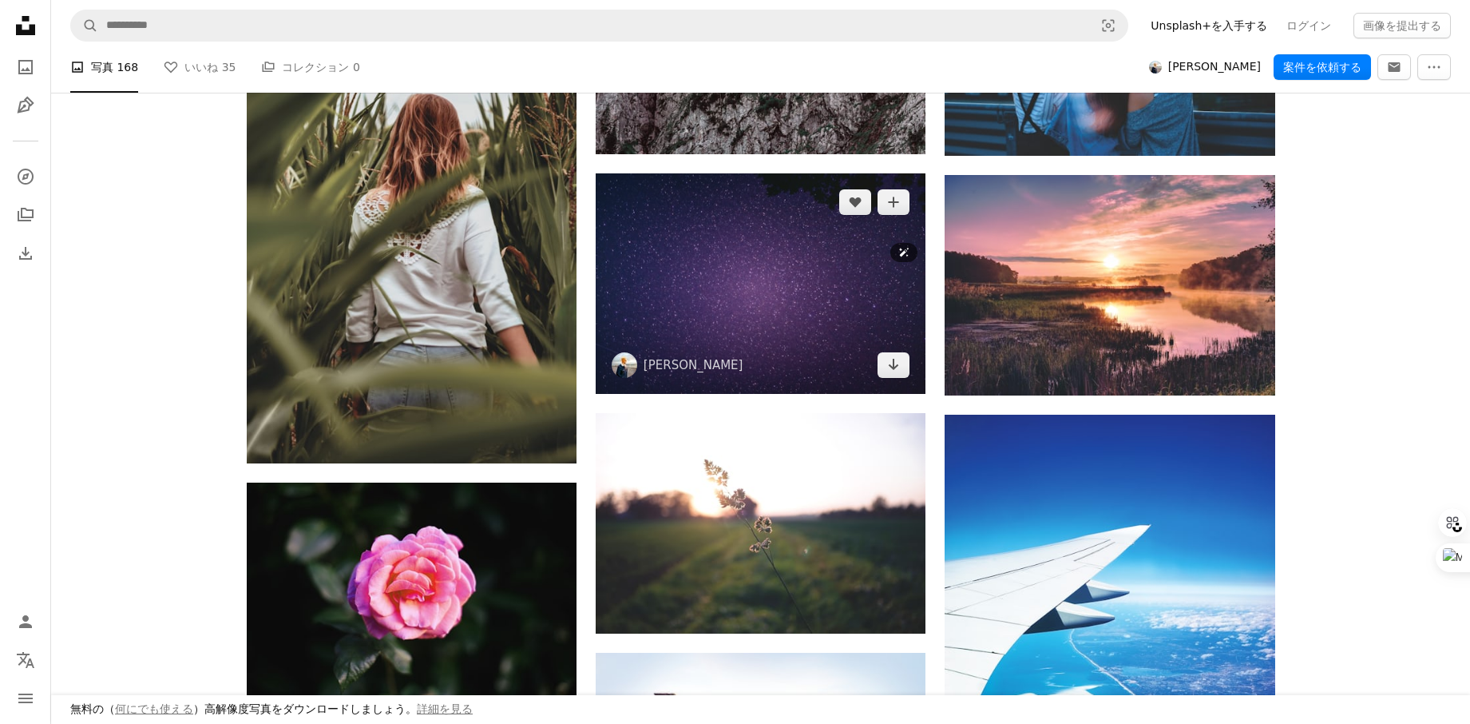
click at [806, 264] on img at bounding box center [761, 283] width 330 height 220
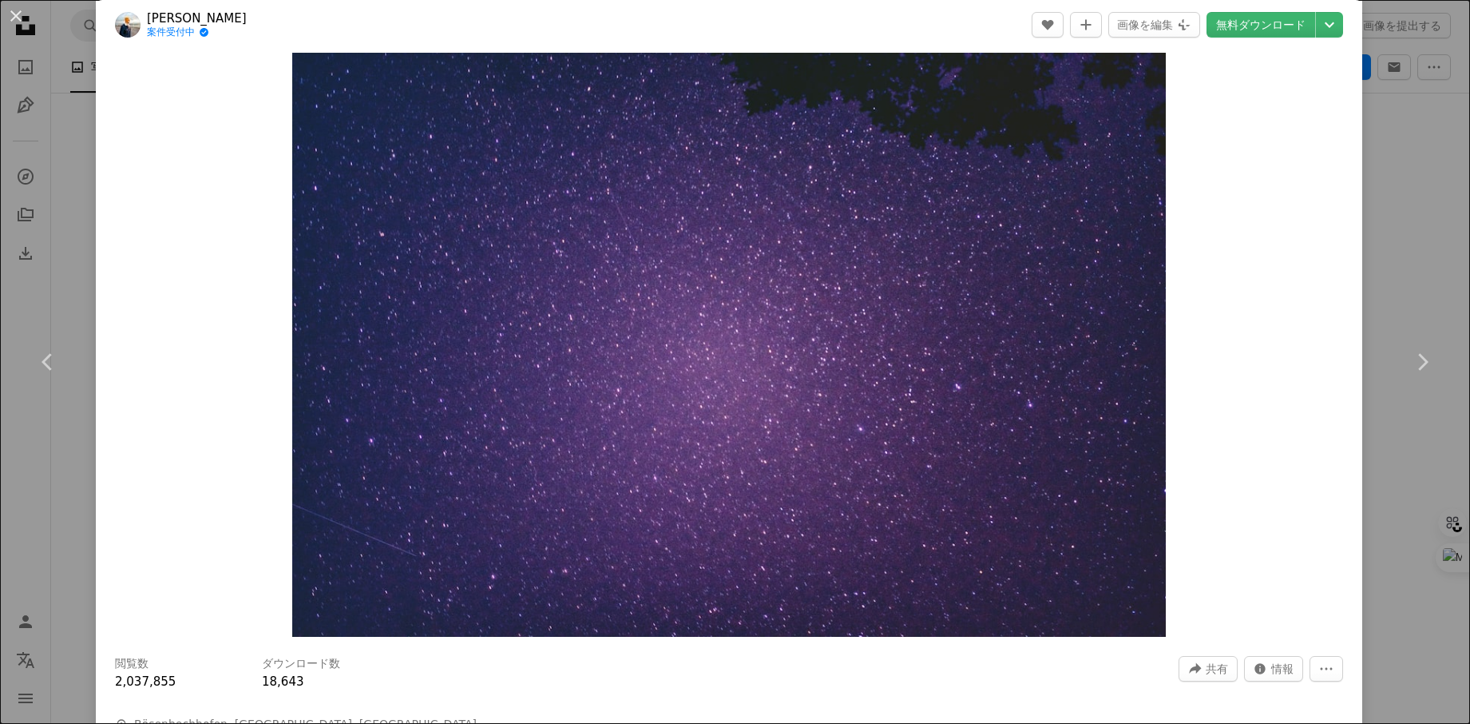
scroll to position [18, 0]
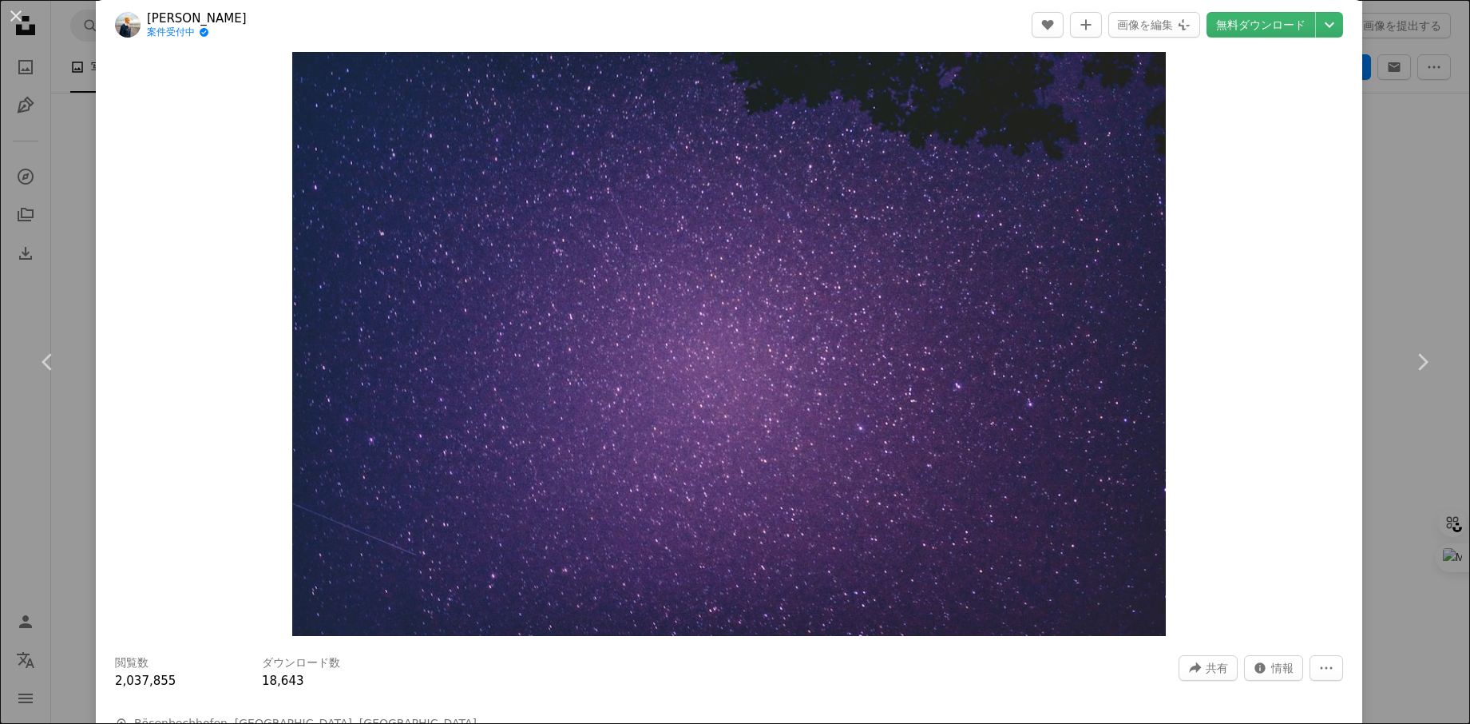
drag, startPoint x: 1413, startPoint y: 234, endPoint x: 1341, endPoint y: 242, distance: 72.3
click at [1413, 234] on div "An X shape Chevron left Chevron right [PERSON_NAME] 案件受付中 A checkmark inside of…" at bounding box center [735, 362] width 1470 height 724
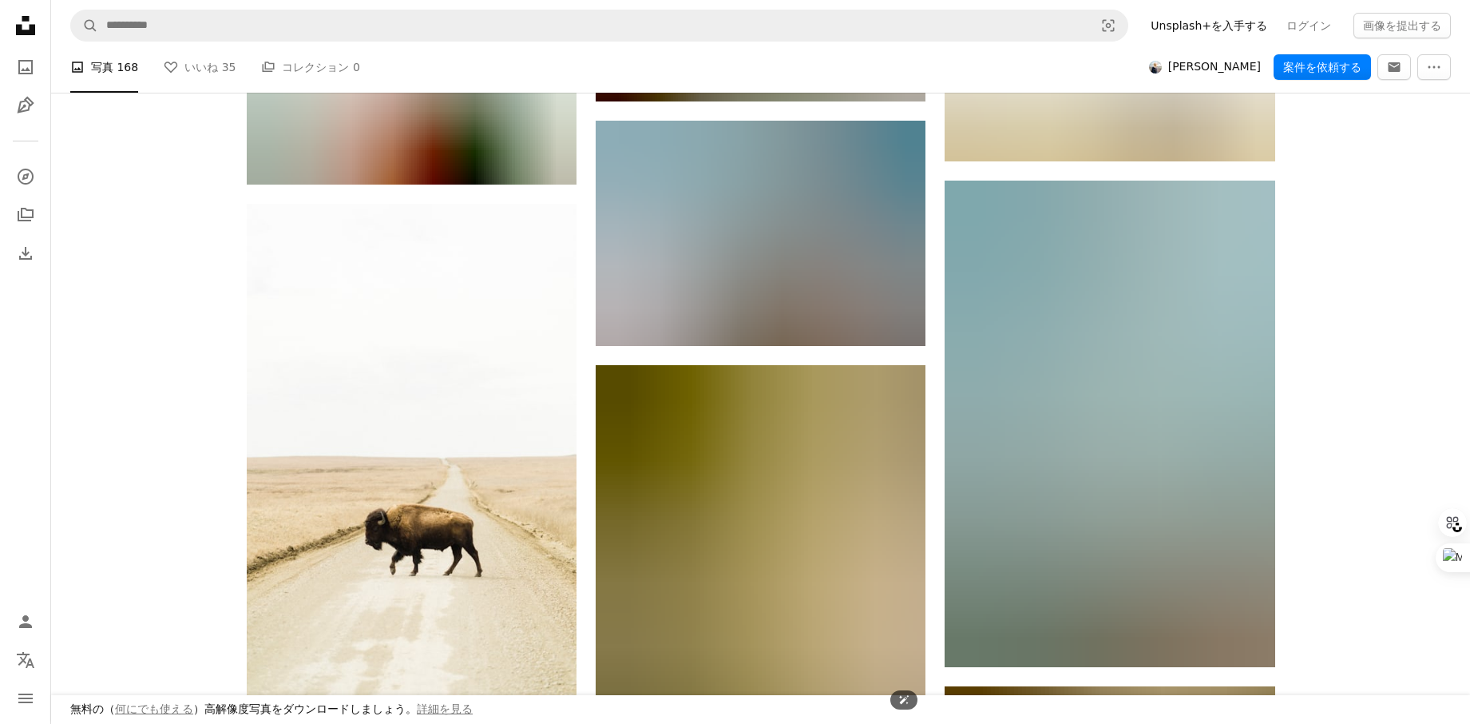
scroll to position [17315, 0]
